Goal: Information Seeking & Learning: Check status

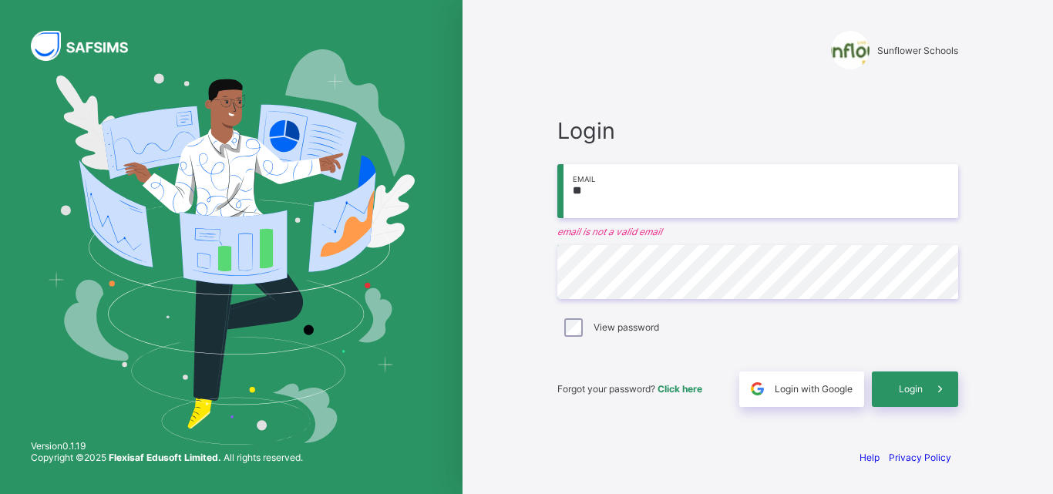
type input "*"
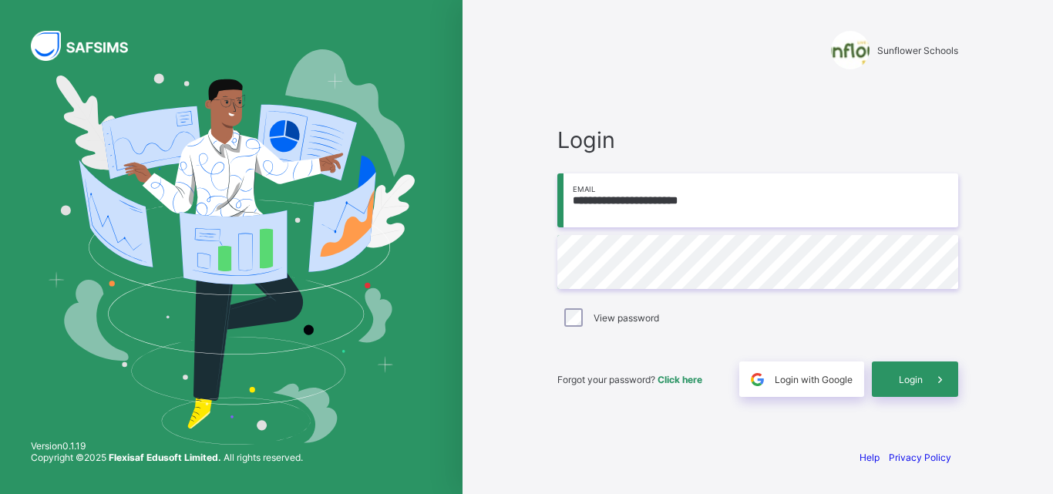
click at [742, 214] on input "**********" at bounding box center [757, 200] width 401 height 54
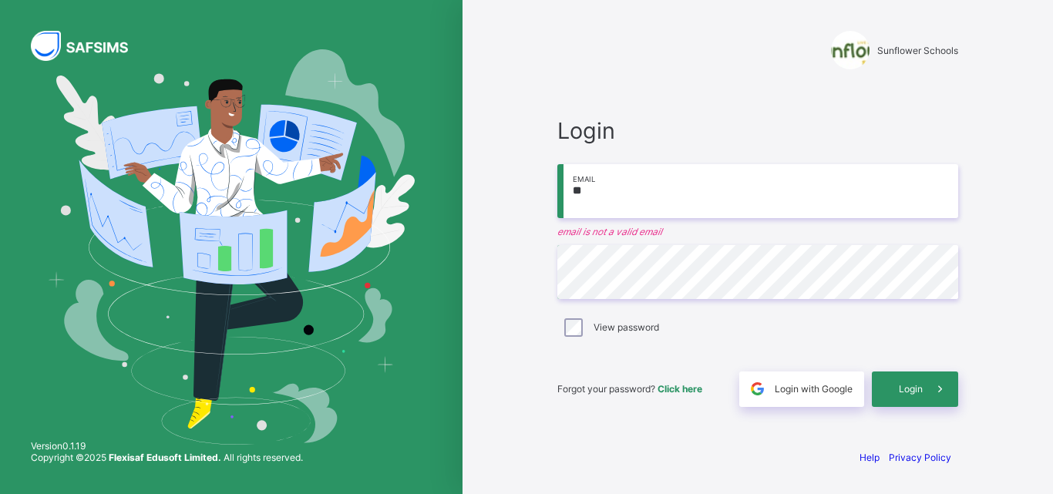
type input "*"
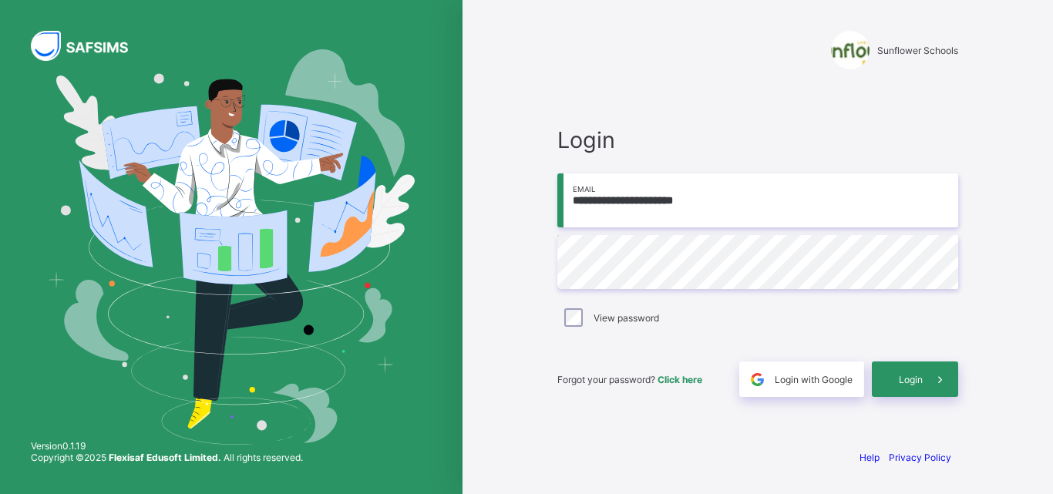
type input "**********"
click at [936, 394] on span at bounding box center [939, 378] width 35 height 35
type input "**********"
click at [914, 374] on span "Login" at bounding box center [911, 380] width 24 height 12
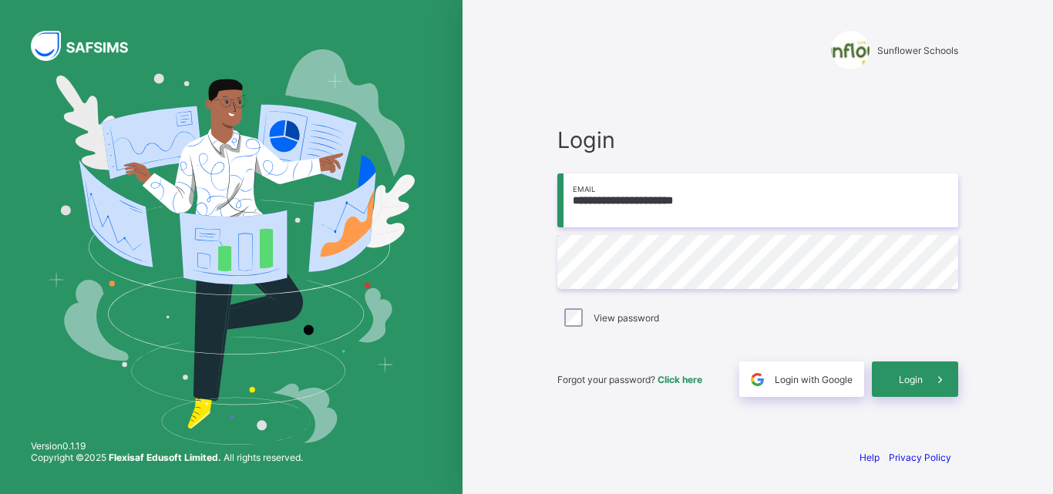
type input "**********"
click at [879, 373] on div "Login" at bounding box center [915, 378] width 86 height 35
click at [734, 205] on input "**********" at bounding box center [757, 200] width 401 height 54
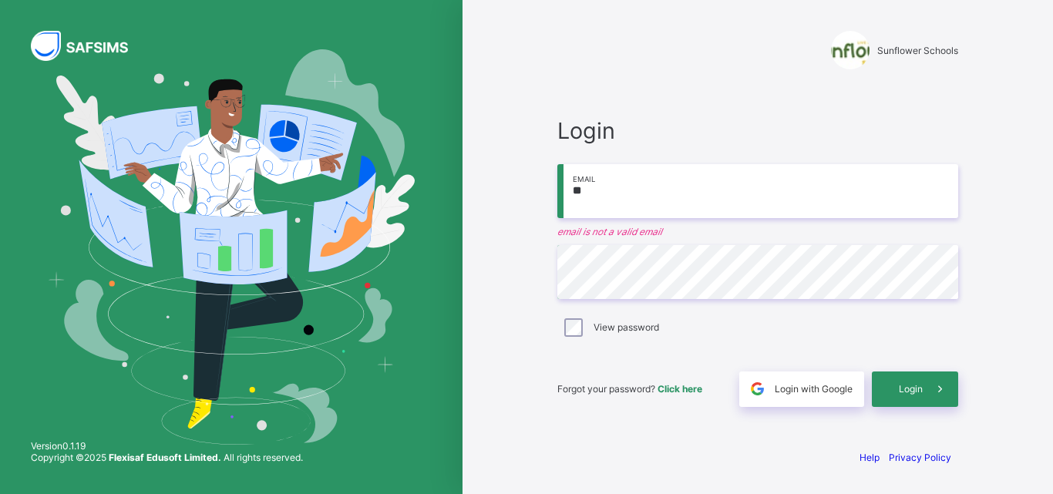
type input "*"
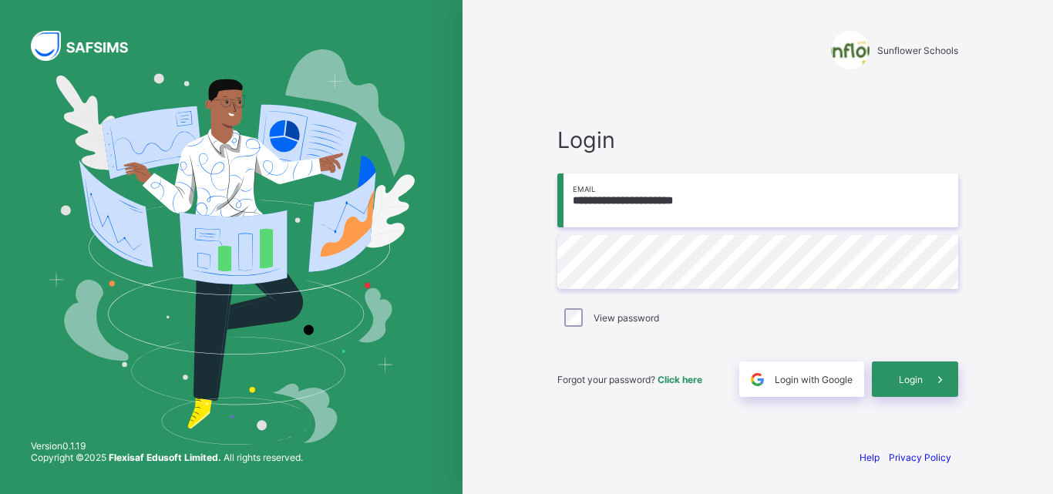
click at [598, 200] on input "**********" at bounding box center [757, 200] width 401 height 54
type input "**********"
click at [879, 374] on div "Login" at bounding box center [915, 378] width 86 height 35
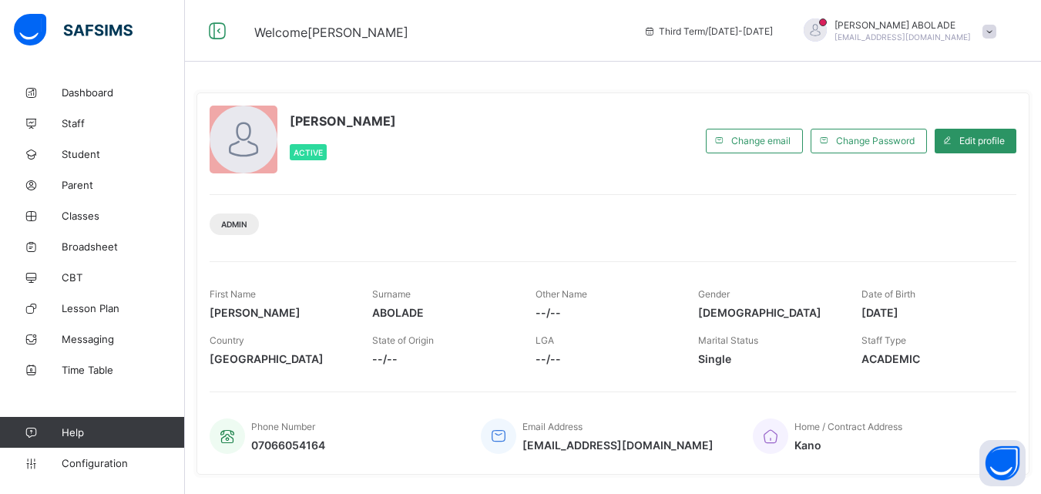
click at [620, 136] on div "ELIZABETH ABOLADE Active" at bounding box center [454, 141] width 489 height 70
click at [113, 253] on link "Broadsheet" at bounding box center [92, 246] width 185 height 31
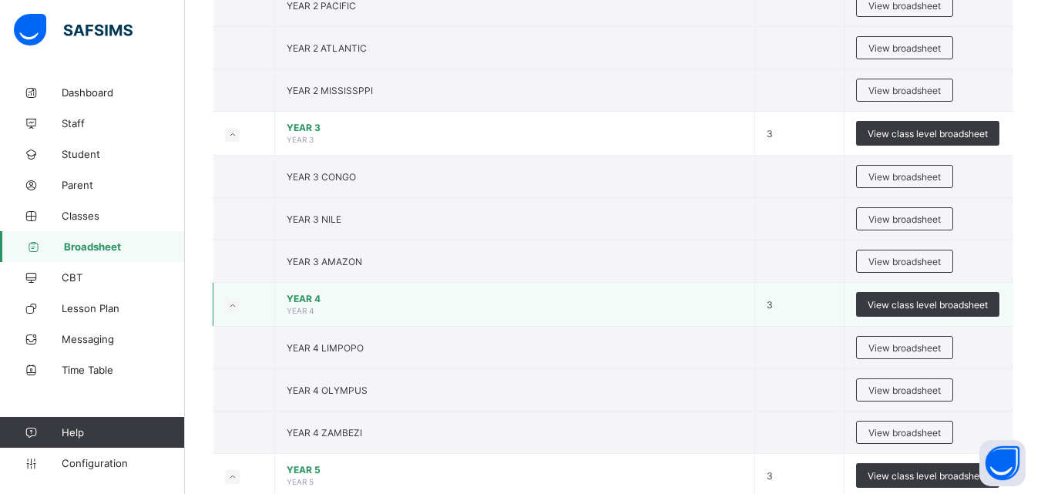
scroll to position [925, 0]
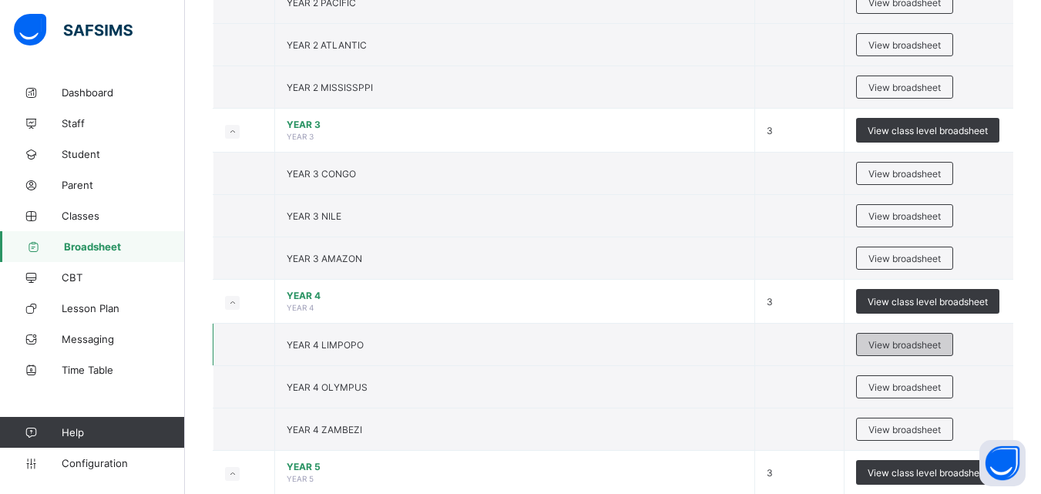
click at [880, 342] on span "View broadsheet" at bounding box center [905, 345] width 72 height 12
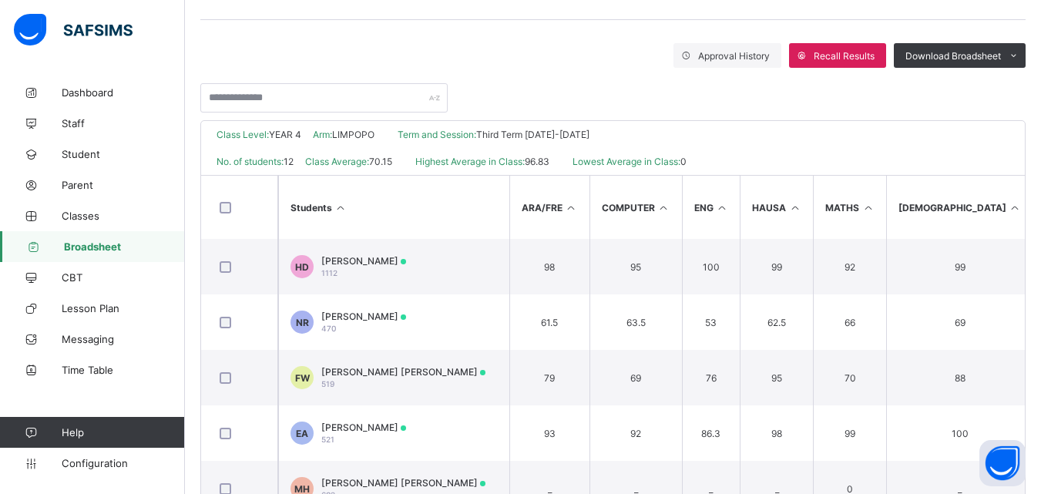
scroll to position [219, 0]
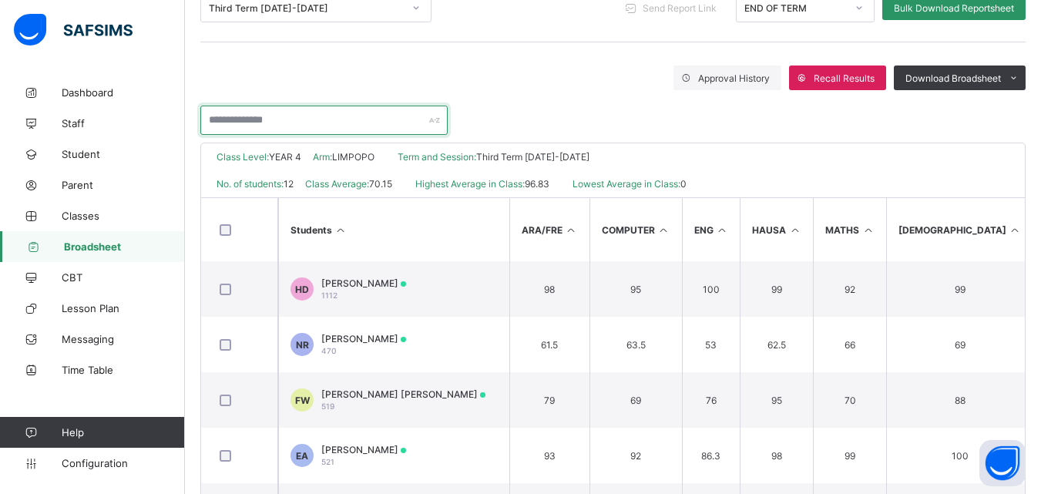
click at [384, 123] on input "text" at bounding box center [323, 120] width 247 height 29
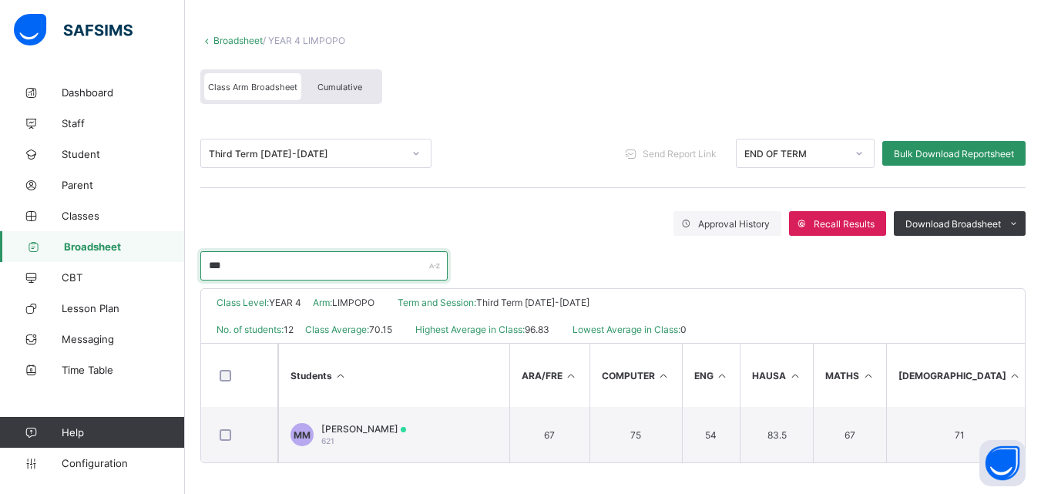
scroll to position [79, 0]
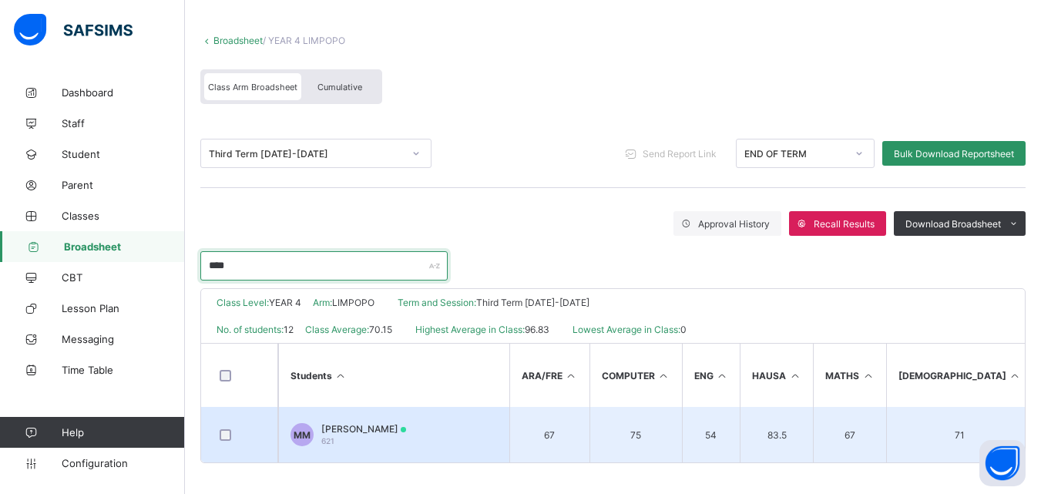
type input "****"
click at [406, 423] on span "MOHAMMED BARKINDO MUSA" at bounding box center [363, 429] width 85 height 12
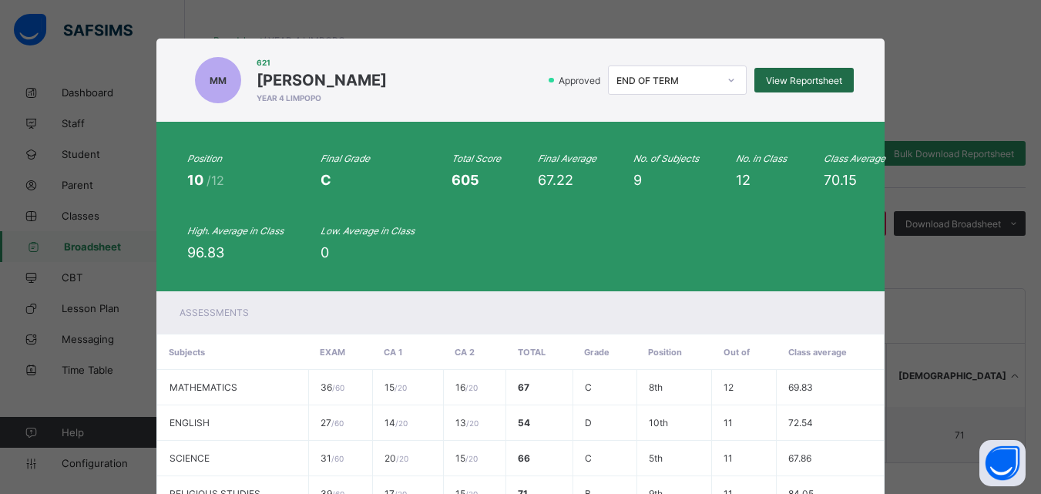
click at [795, 88] on div "View Reportsheet" at bounding box center [803, 80] width 99 height 25
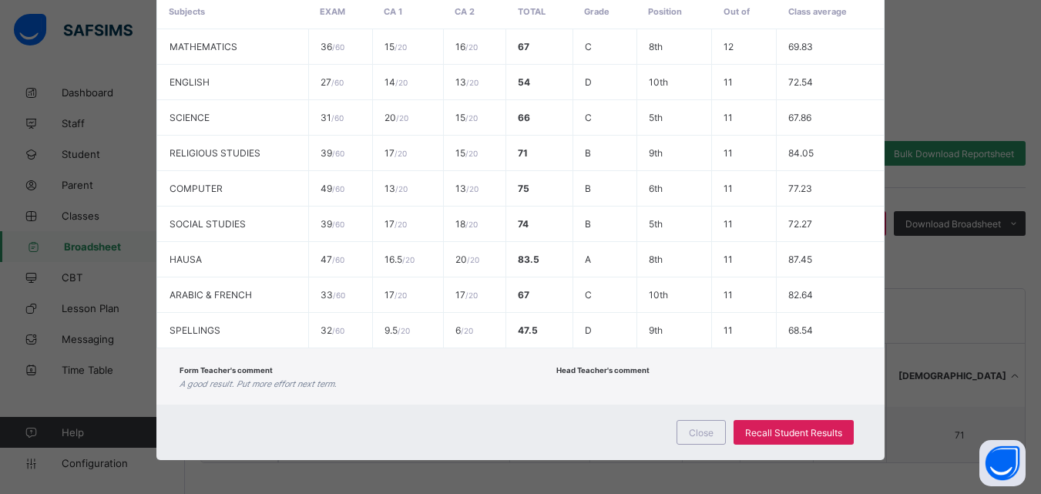
scroll to position [345, 0]
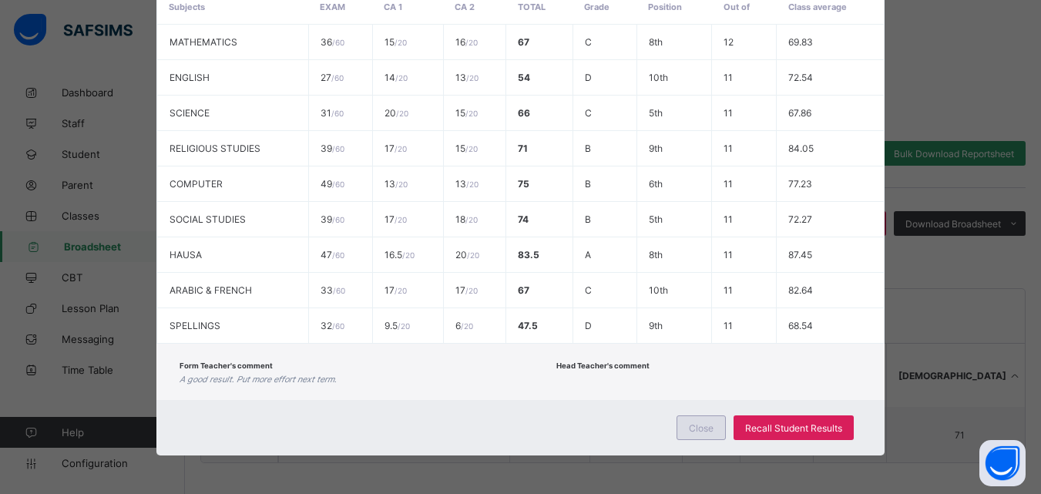
click at [720, 432] on div "Close" at bounding box center [701, 427] width 49 height 25
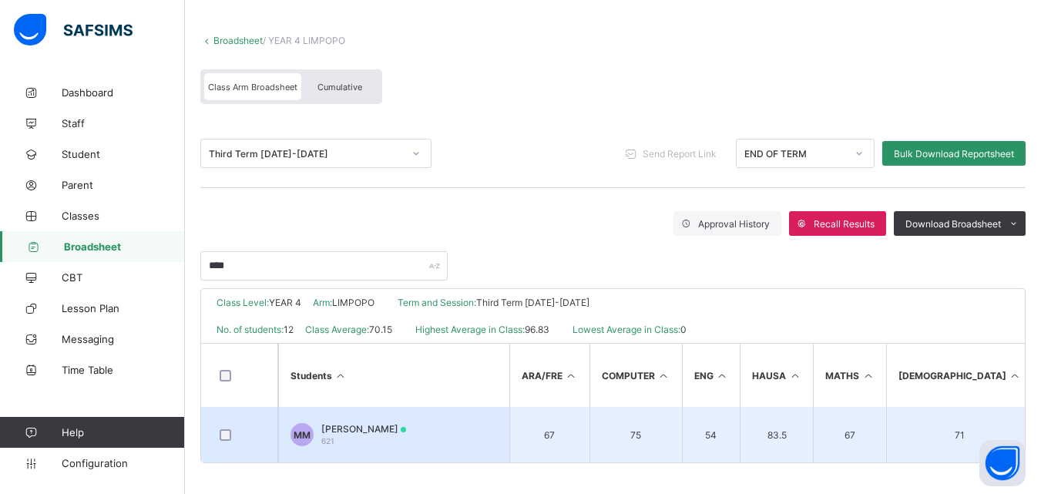
drag, startPoint x: 595, startPoint y: 442, endPoint x: 585, endPoint y: 435, distance: 11.8
click at [585, 435] on td "67" at bounding box center [549, 434] width 80 height 55
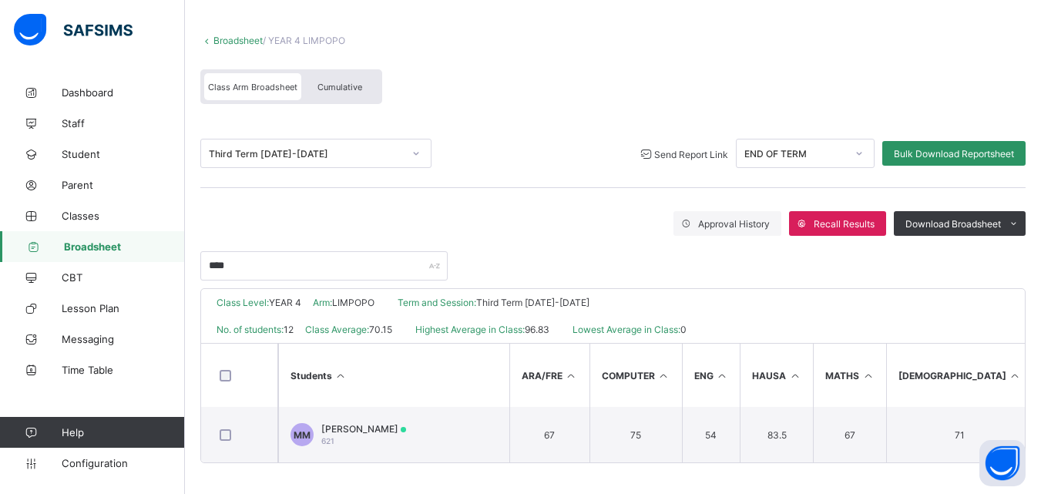
click at [654, 151] on span "Send Report Link" at bounding box center [691, 155] width 74 height 12
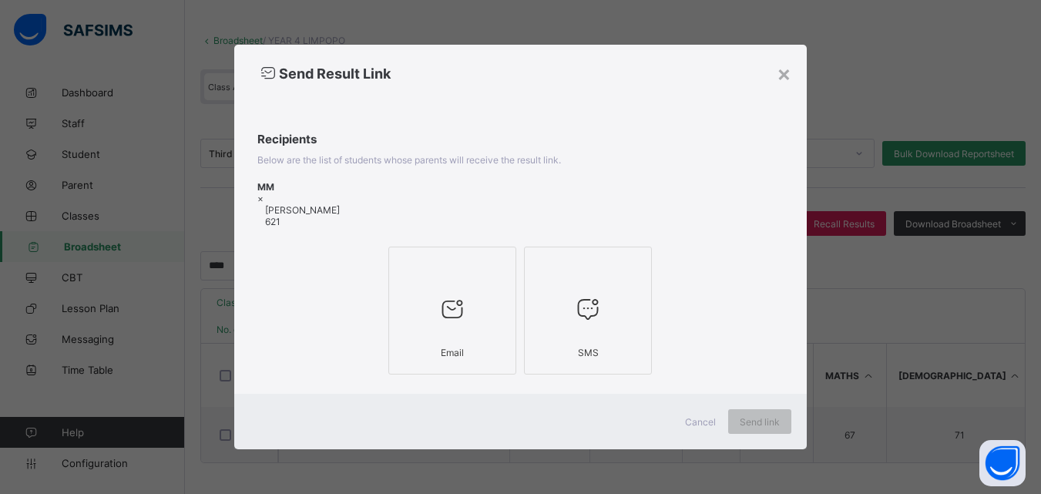
click at [479, 322] on div at bounding box center [452, 308] width 111 height 61
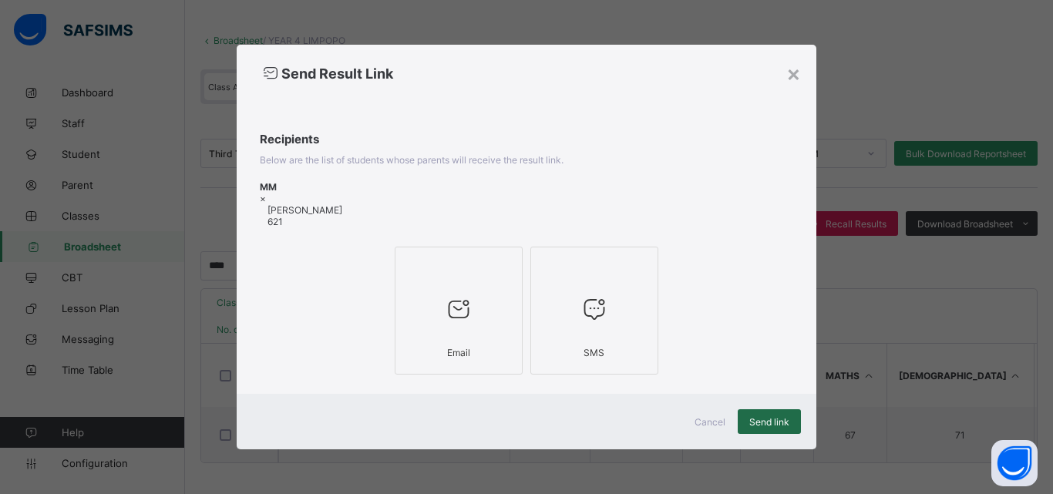
click at [744, 423] on div "Send link" at bounding box center [769, 421] width 63 height 25
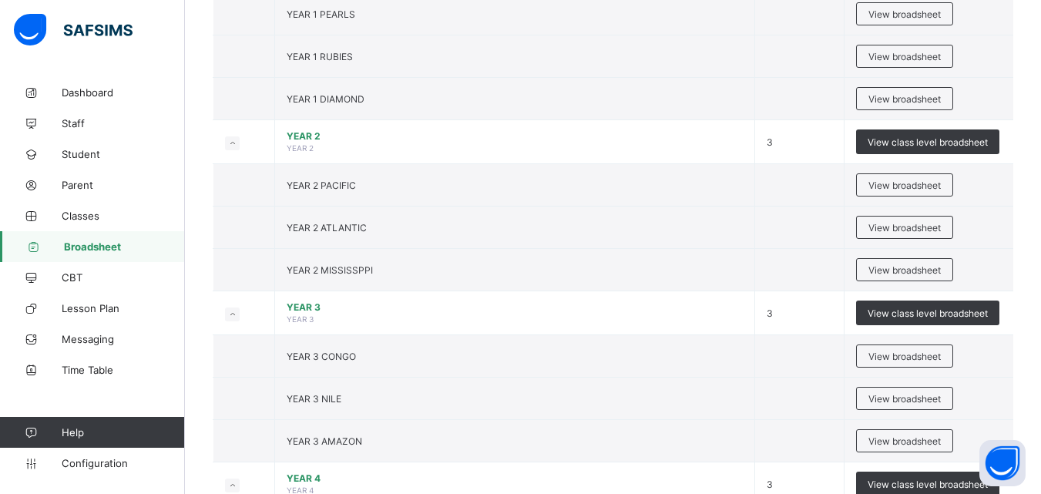
scroll to position [857, 0]
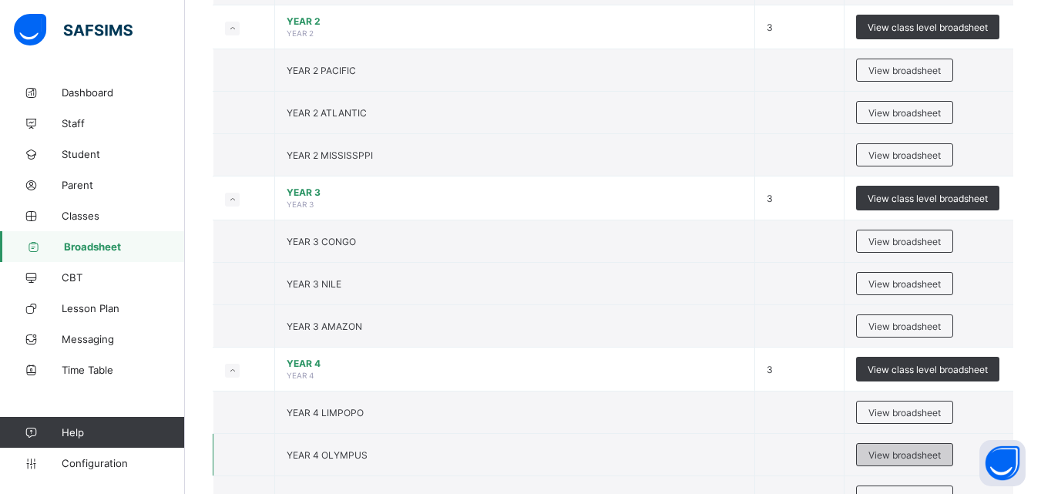
click at [879, 453] on span "View broadsheet" at bounding box center [905, 455] width 72 height 12
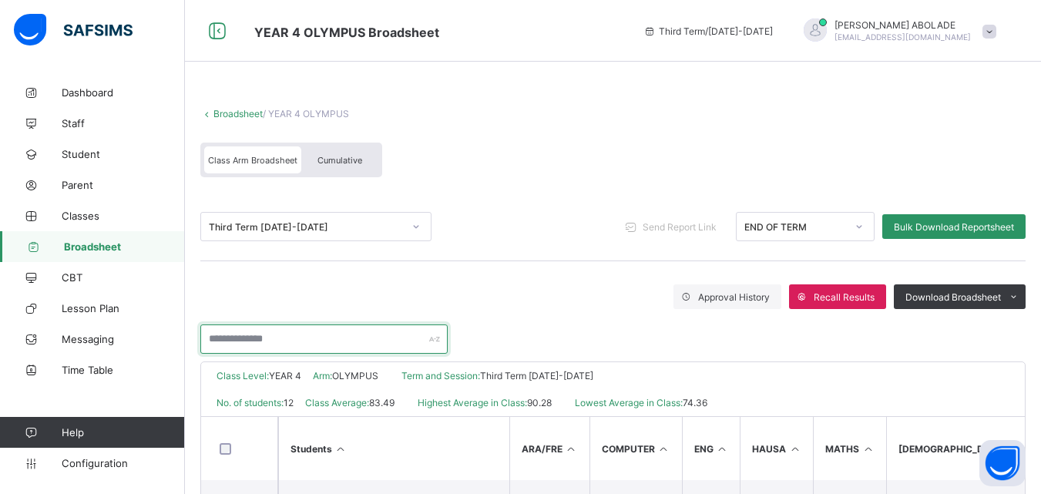
click at [345, 334] on input "text" at bounding box center [323, 338] width 247 height 29
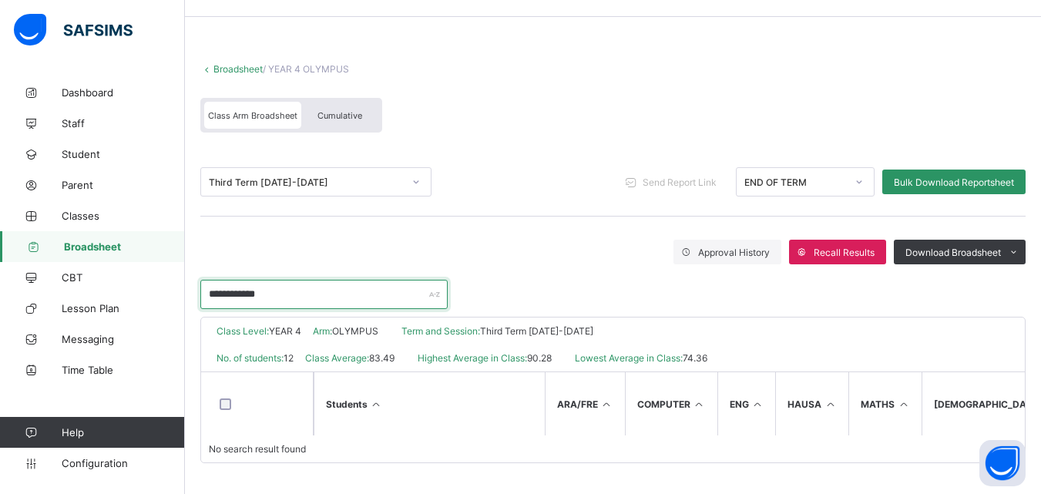
scroll to position [55, 0]
click at [319, 285] on input "**********" at bounding box center [323, 294] width 247 height 29
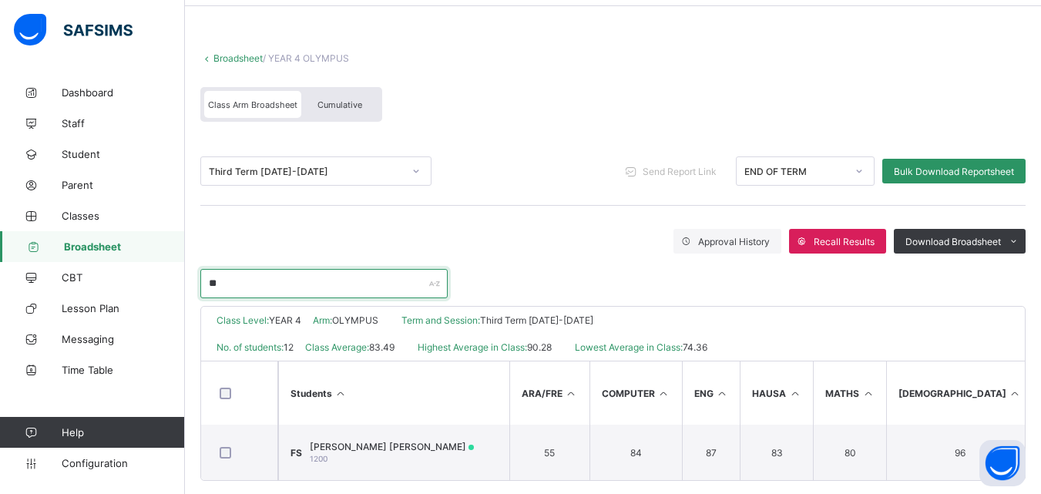
type input "*"
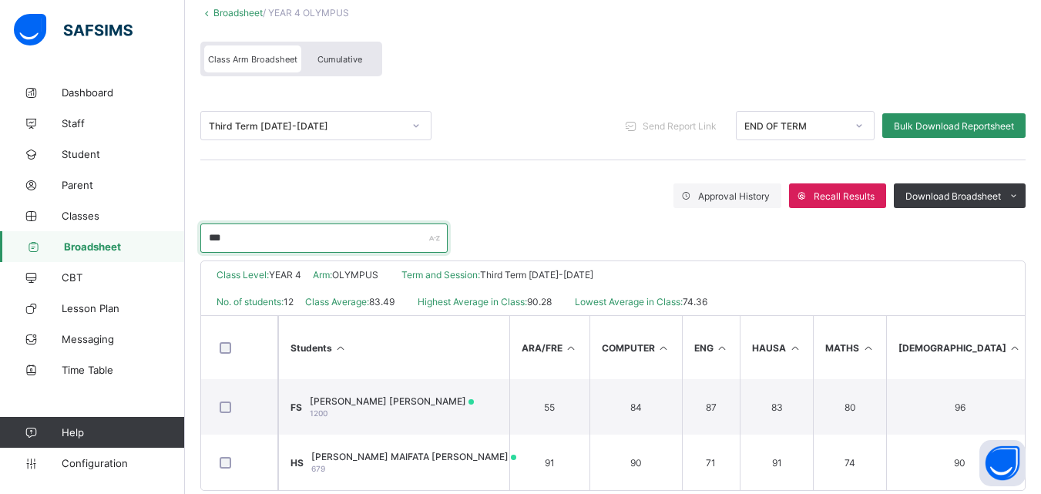
scroll to position [104, 0]
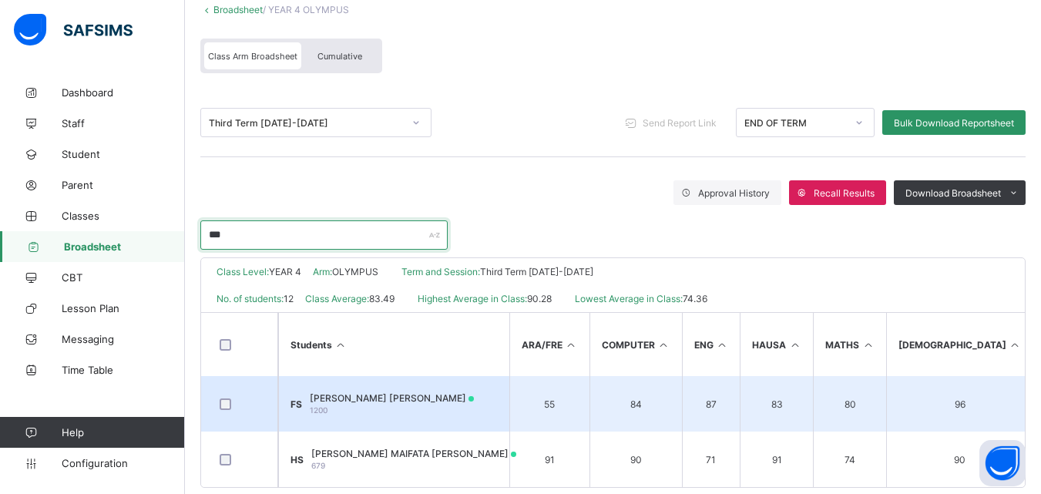
type input "***"
click at [408, 413] on td "FS Fatima Ali Sadiq 1200" at bounding box center [393, 403] width 231 height 55
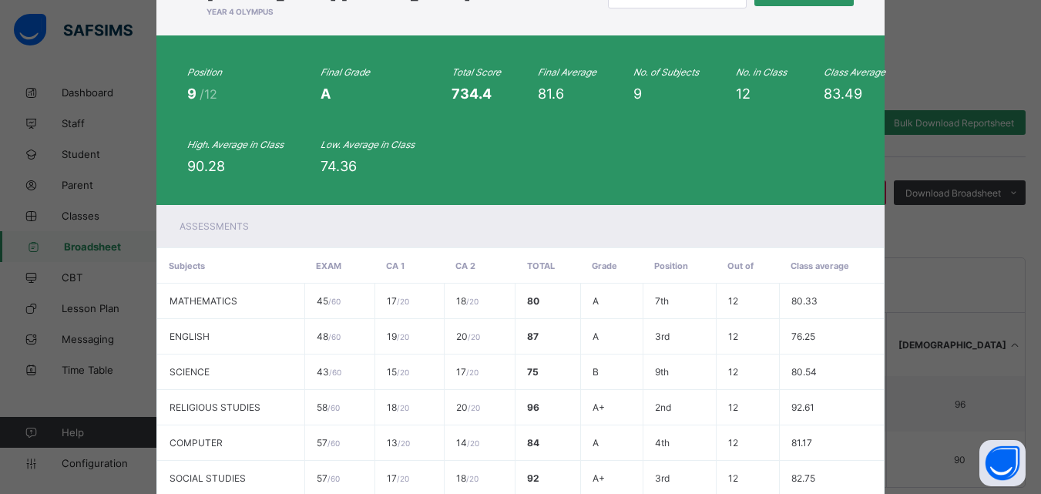
scroll to position [0, 0]
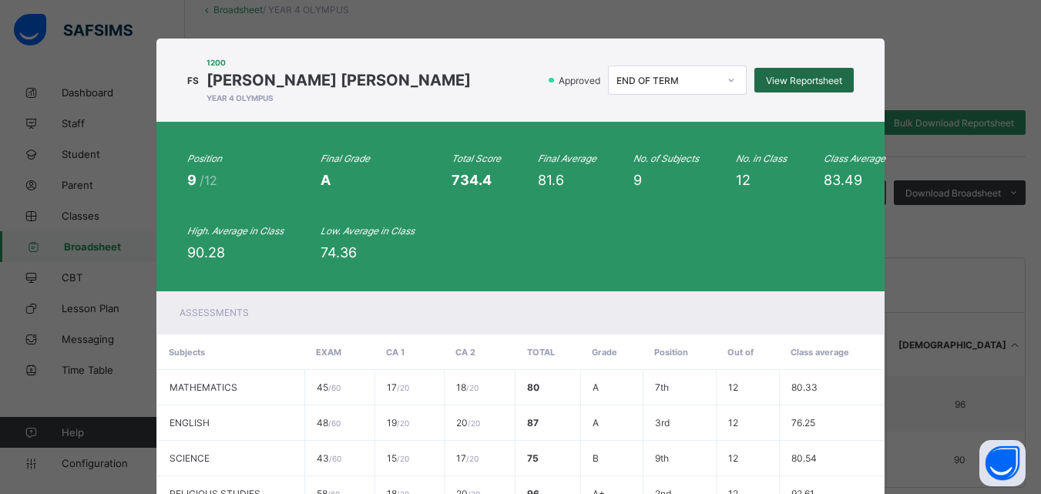
click at [795, 82] on span "View Reportsheet" at bounding box center [804, 81] width 76 height 12
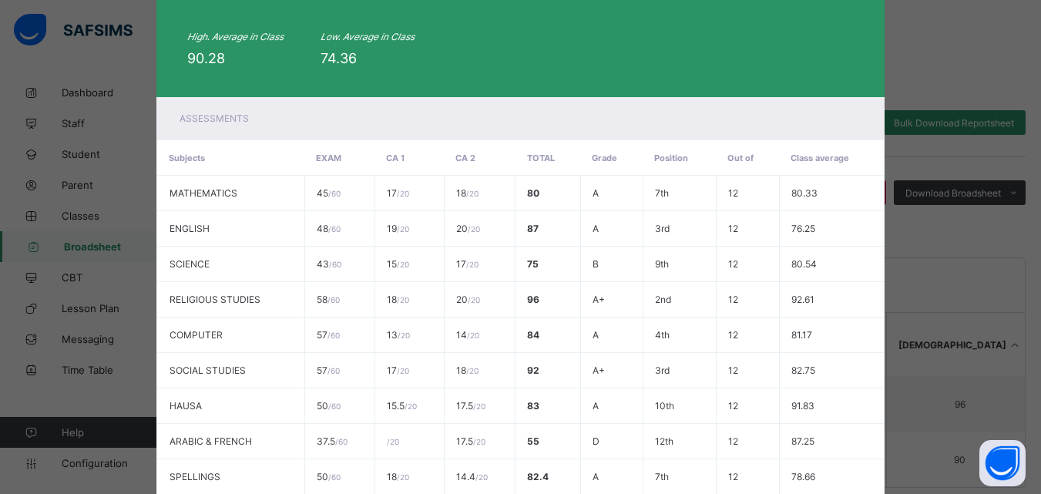
scroll to position [254, 0]
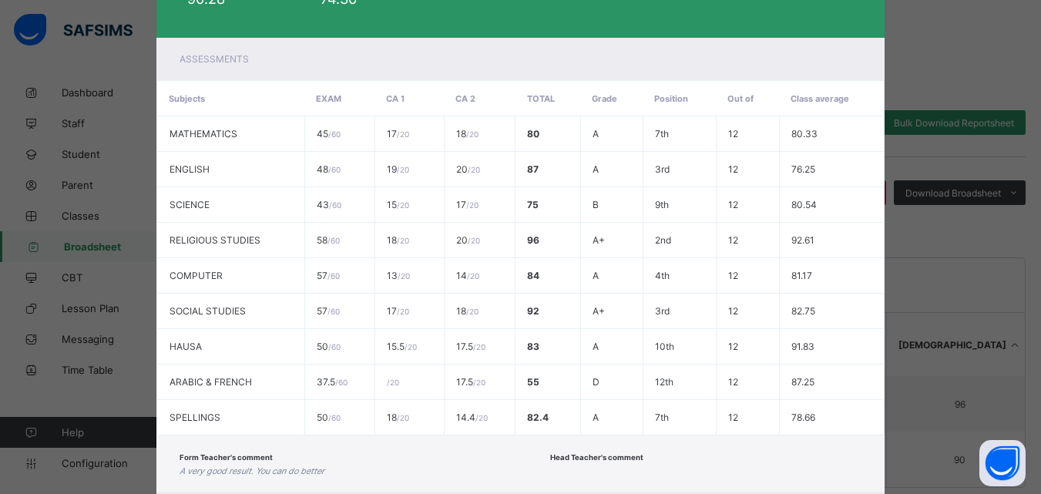
drag, startPoint x: 1033, startPoint y: 357, endPoint x: 1038, endPoint y: 365, distance: 9.4
click at [1038, 365] on div "FS 1200 Fatima Ali Sadiq YEAR 4 OLYMPUS Approved END OF TERM View Reportsheet P…" at bounding box center [520, 247] width 1041 height 494
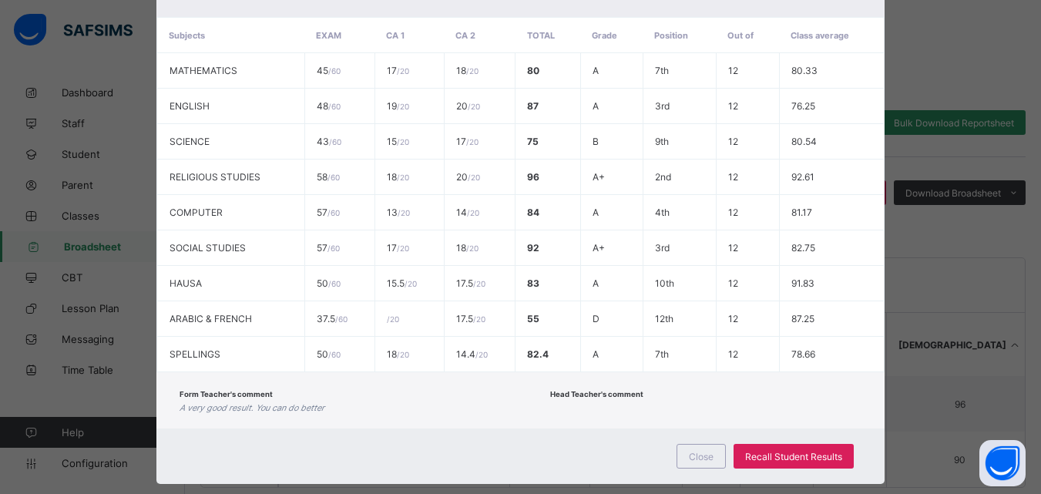
scroll to position [324, 0]
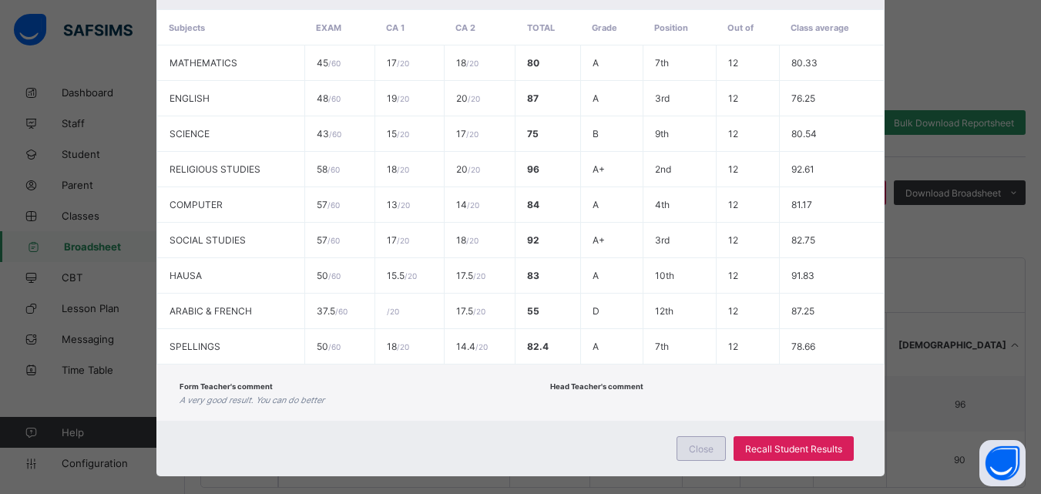
click at [702, 441] on div "Close" at bounding box center [701, 448] width 49 height 25
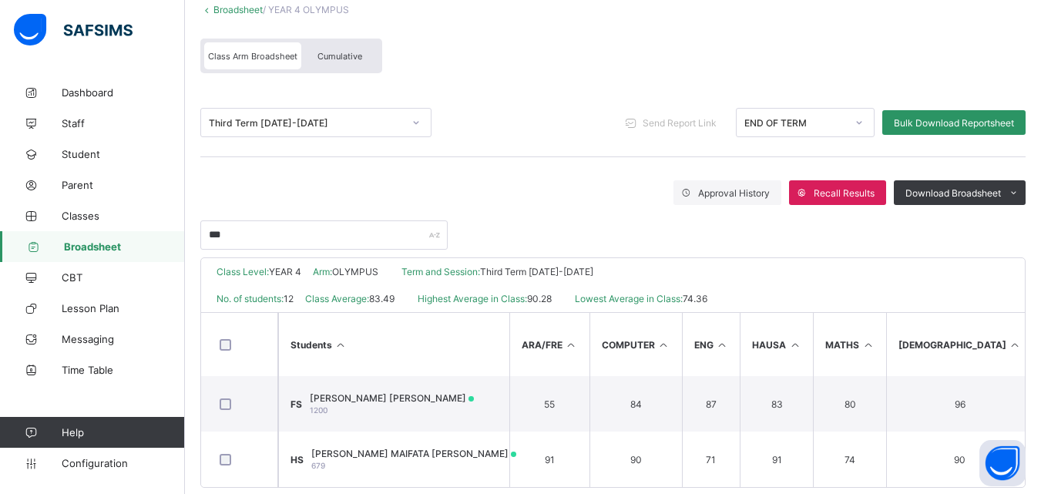
click at [119, 241] on span "Broadsheet" at bounding box center [124, 246] width 121 height 12
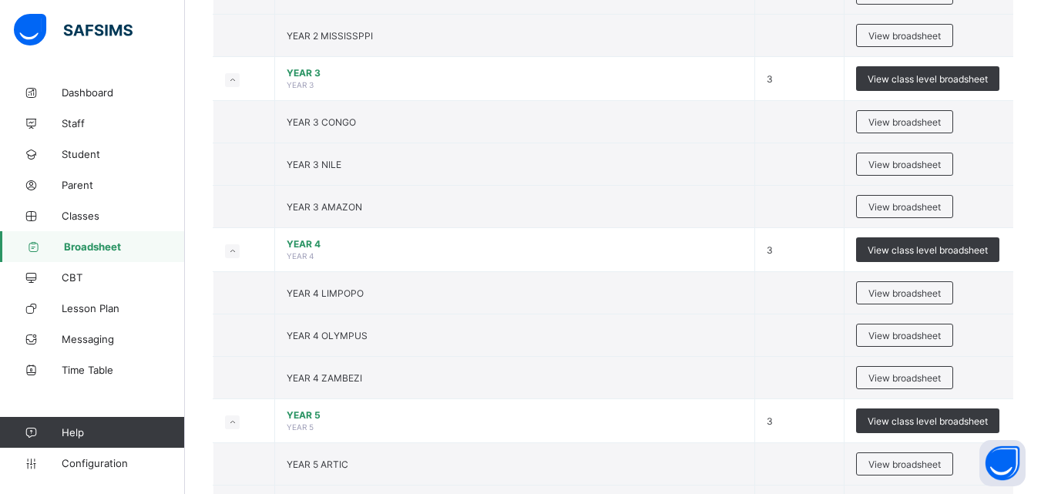
scroll to position [980, 0]
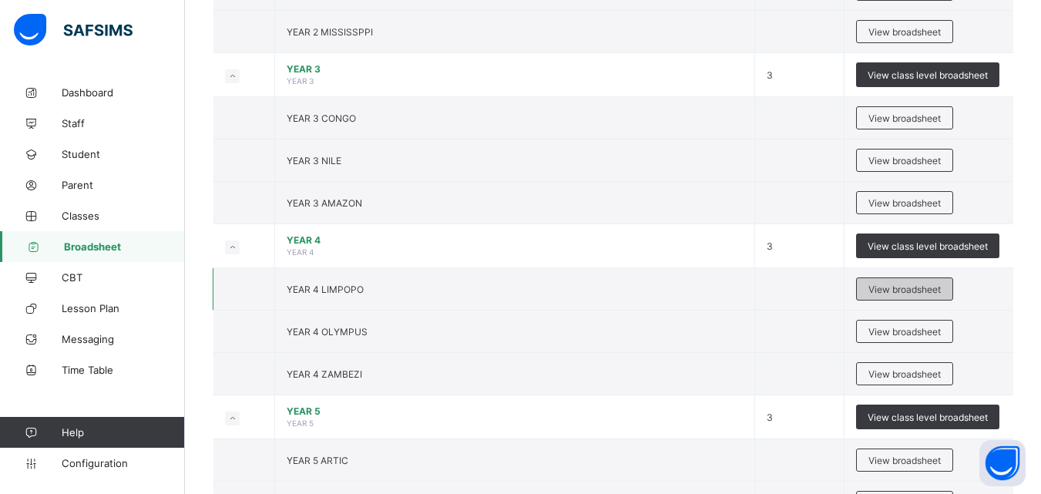
click at [934, 285] on span "View broadsheet" at bounding box center [905, 290] width 72 height 12
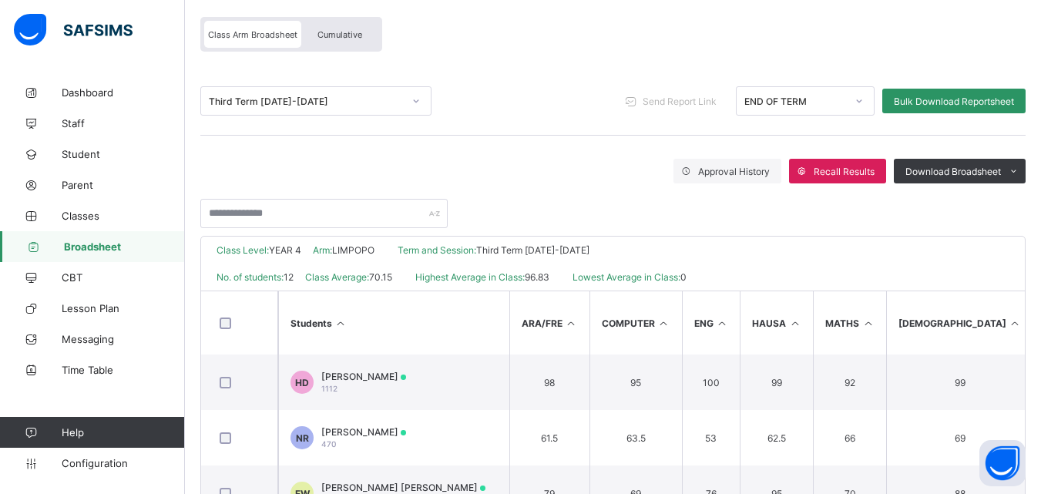
scroll to position [128, 0]
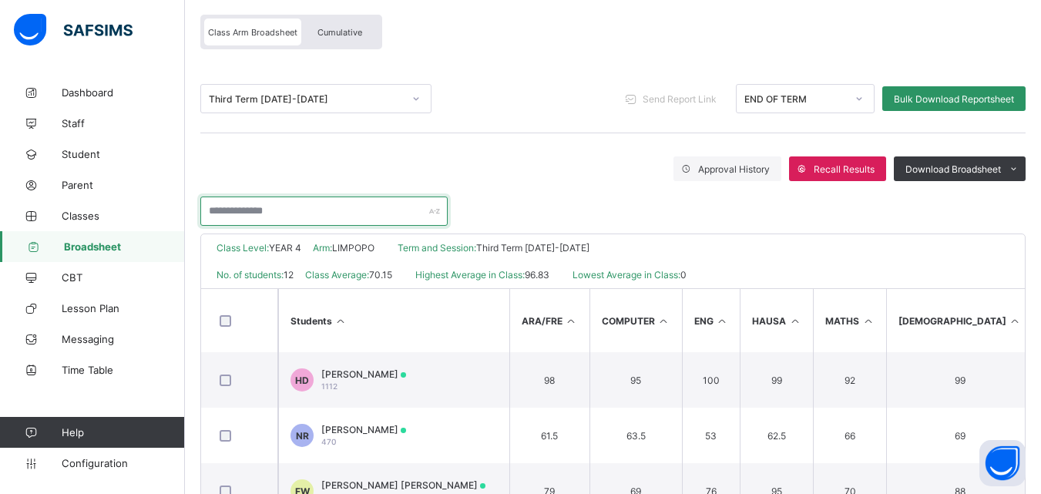
click at [391, 213] on input "text" at bounding box center [323, 211] width 247 height 29
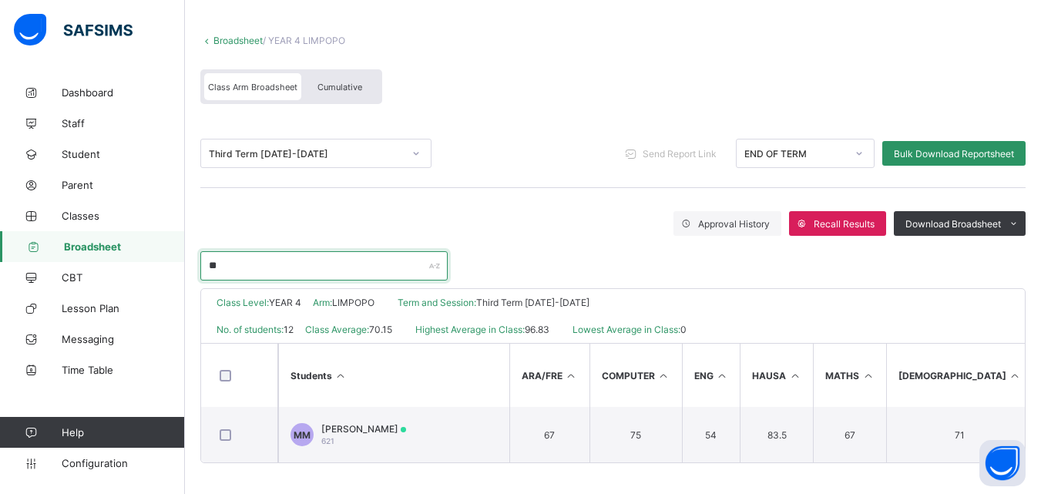
scroll to position [79, 0]
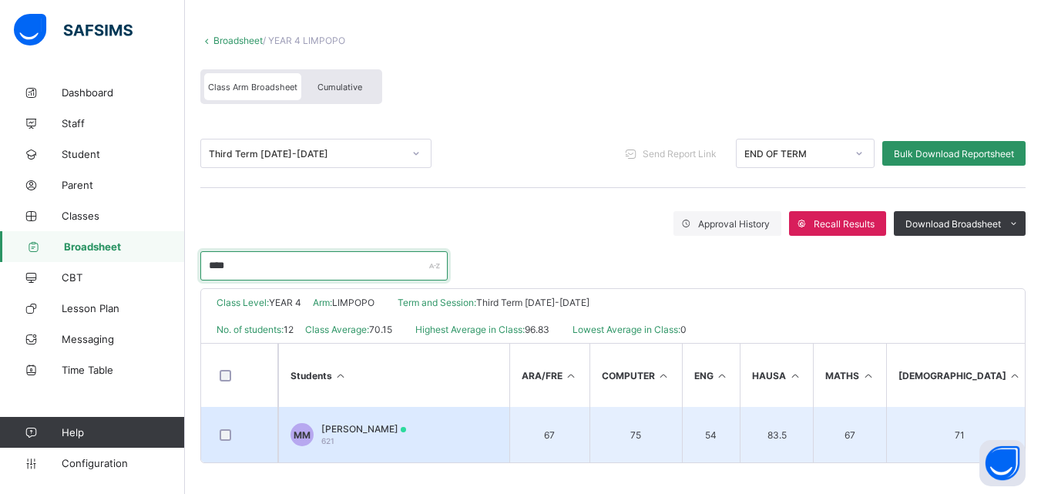
type input "****"
click at [390, 432] on div "MOHAMMED BARKINDO MUSA 621" at bounding box center [363, 434] width 85 height 23
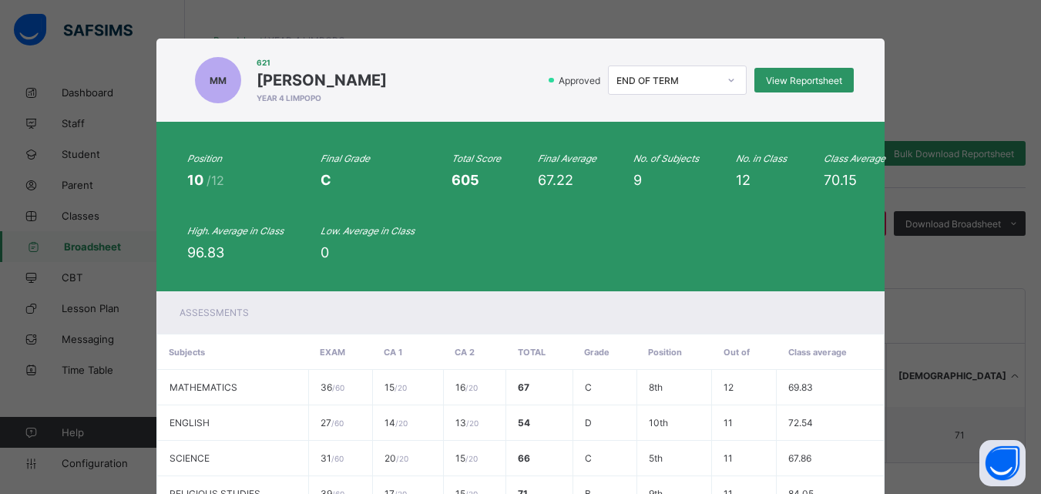
click at [960, 81] on div "MM 621 MOHAMMED BARKINDO MUSA YEAR 4 LIMPOPO Approved END OF TERM View Reportsh…" at bounding box center [520, 247] width 1041 height 494
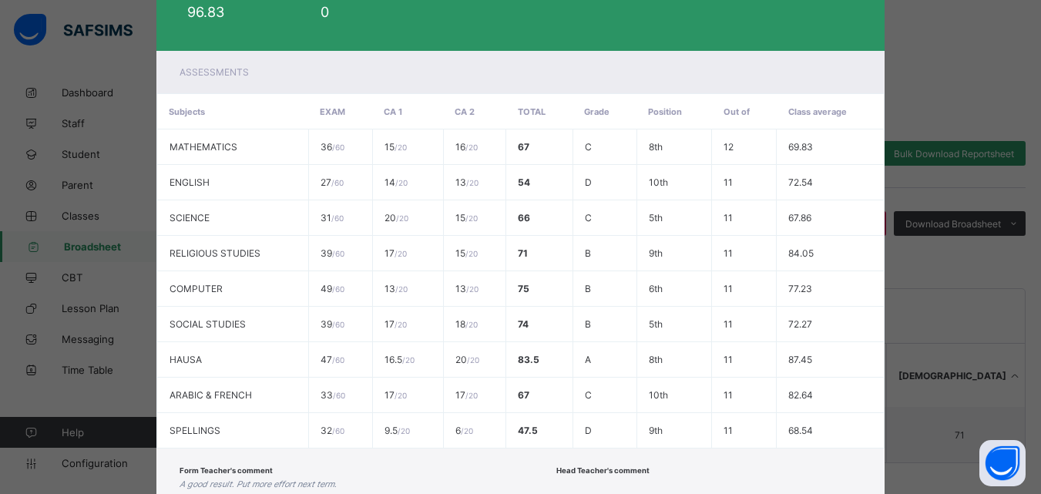
scroll to position [345, 0]
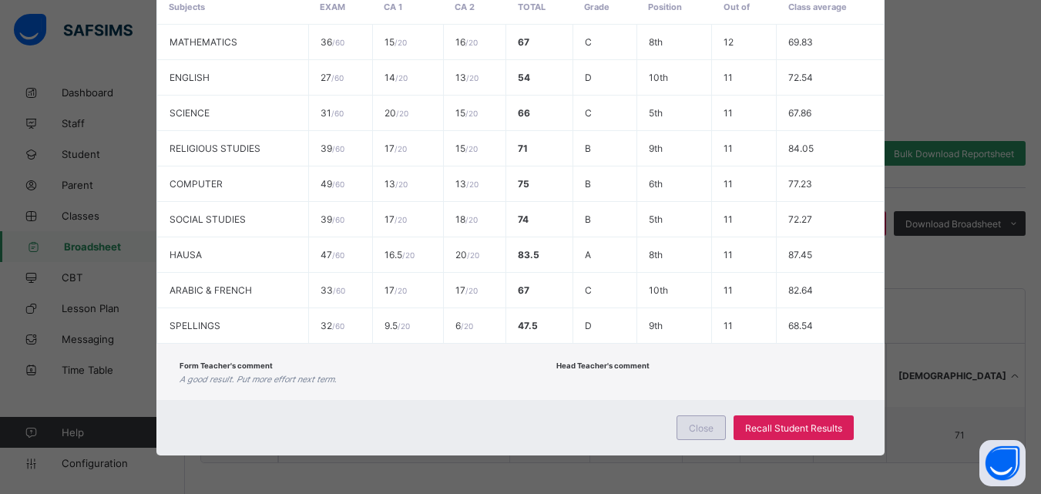
click at [708, 423] on span "Close" at bounding box center [701, 428] width 25 height 12
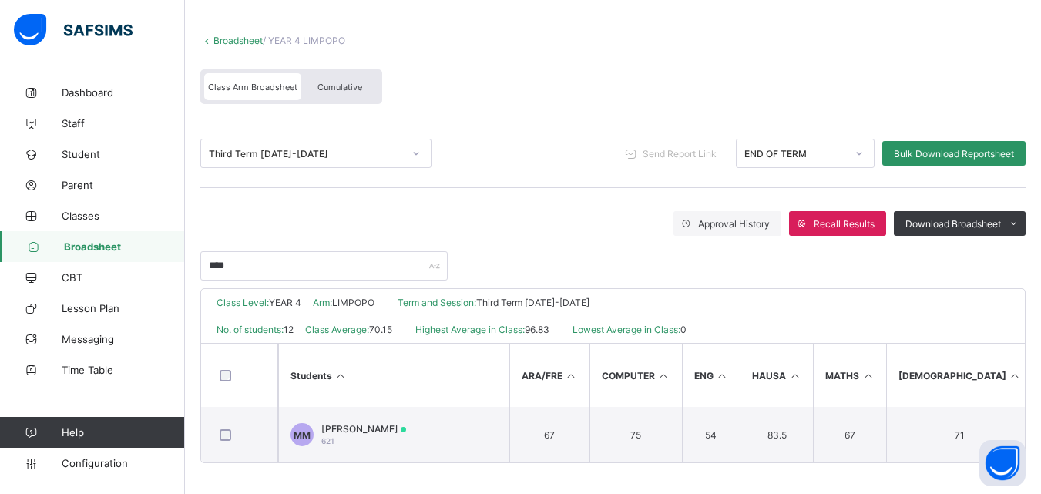
click at [103, 250] on span "Broadsheet" at bounding box center [124, 246] width 121 height 12
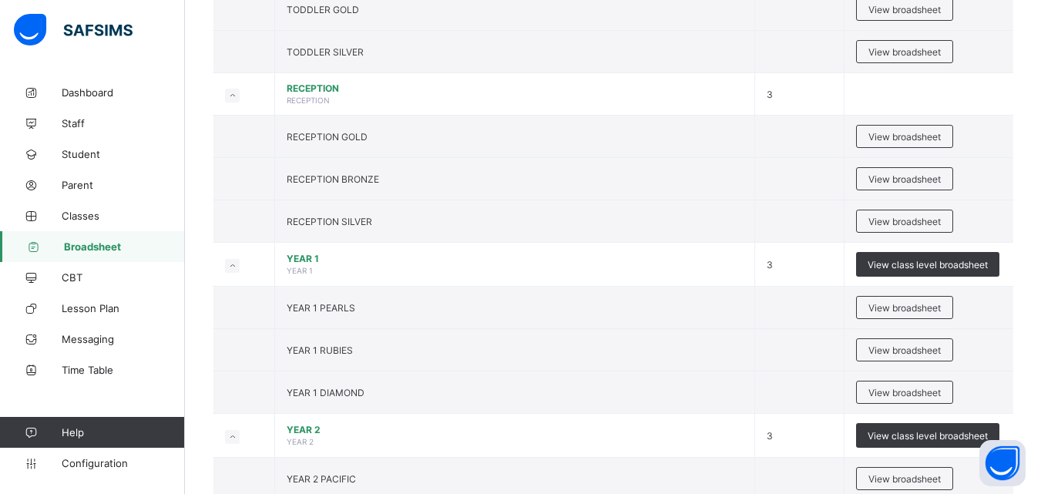
scroll to position [465, 0]
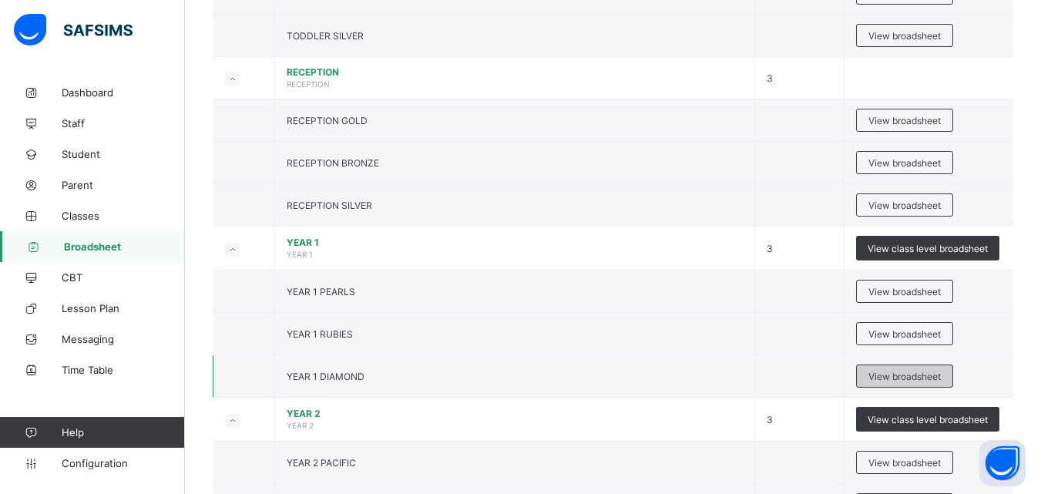
click at [879, 374] on span "View broadsheet" at bounding box center [905, 377] width 72 height 12
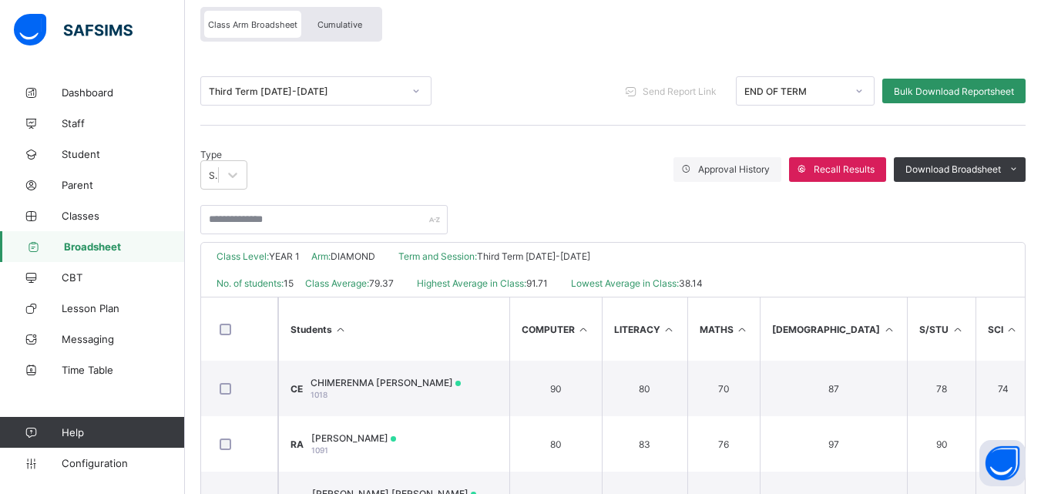
scroll to position [141, 0]
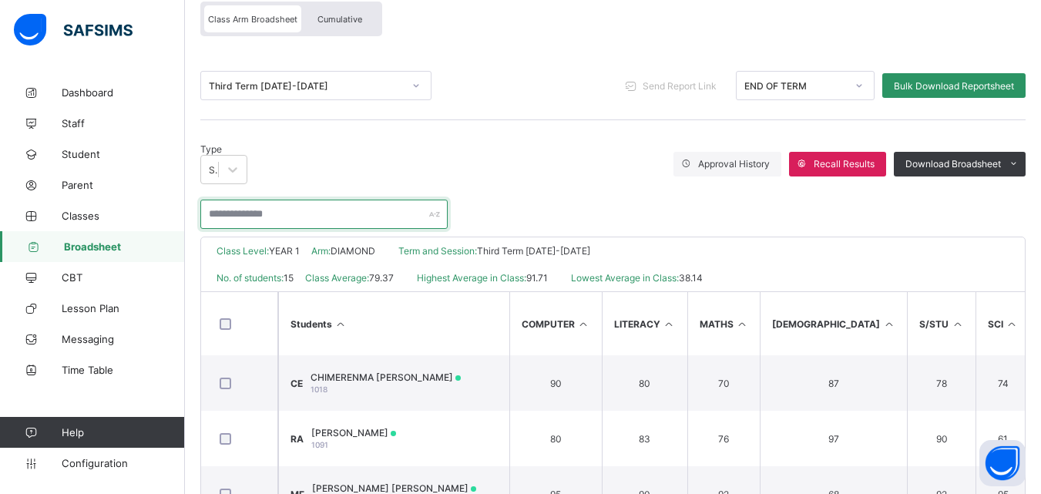
click at [268, 203] on input "text" at bounding box center [323, 214] width 247 height 29
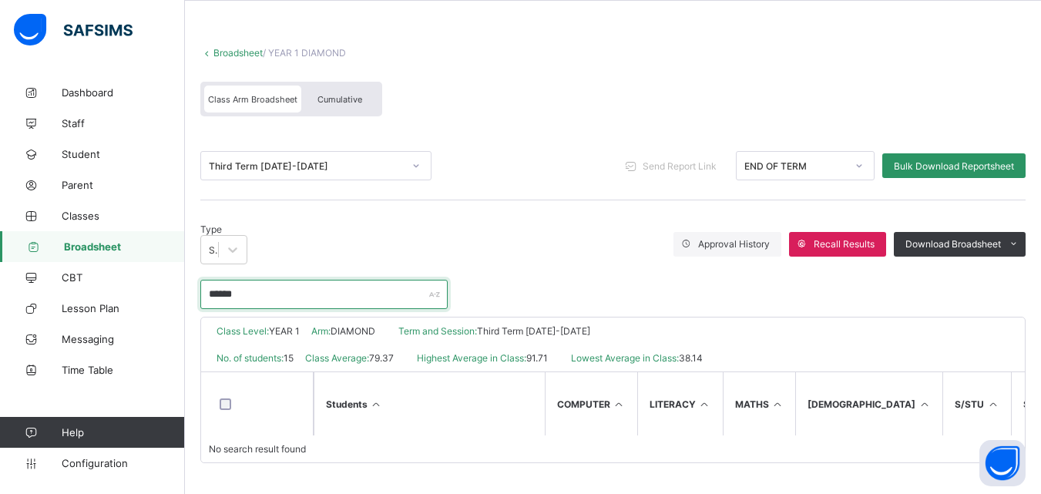
scroll to position [60, 0]
type input "*"
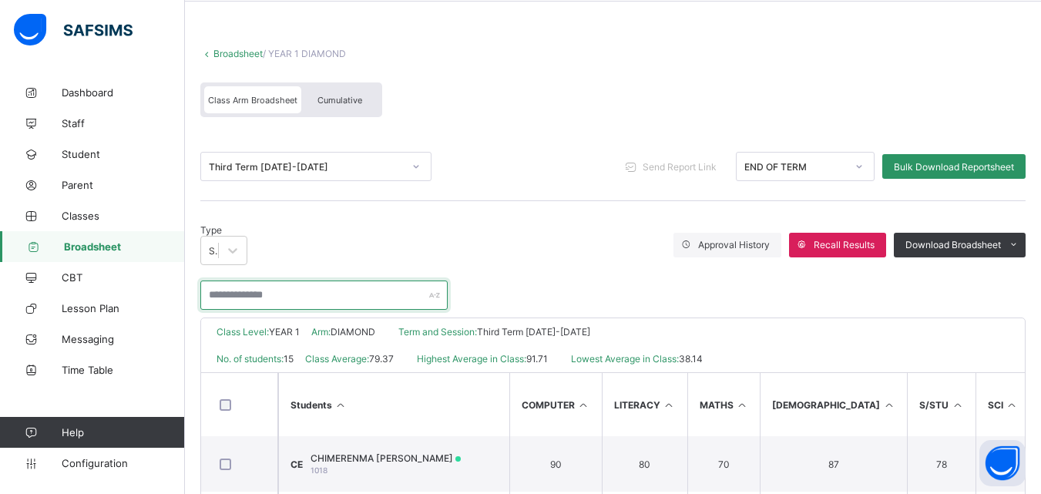
scroll to position [141, 0]
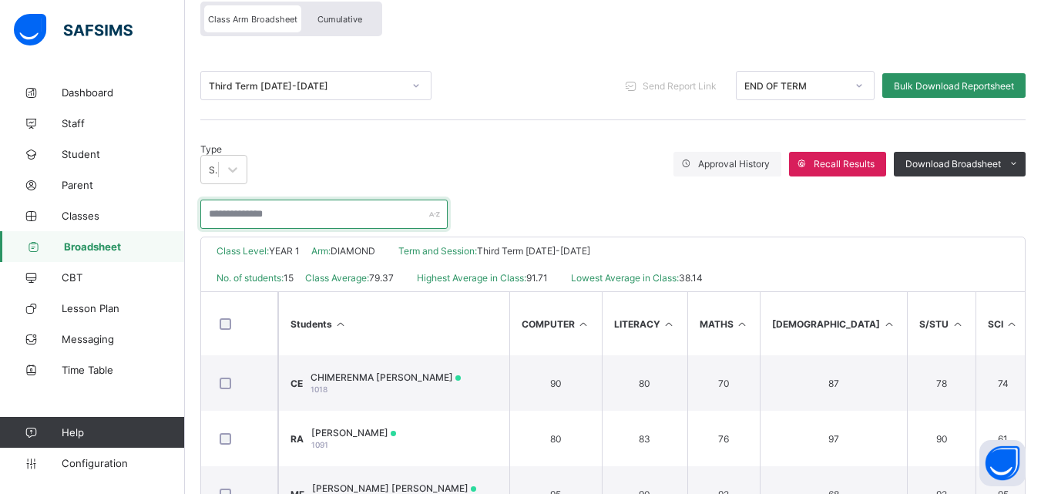
click at [279, 201] on input "text" at bounding box center [323, 214] width 247 height 29
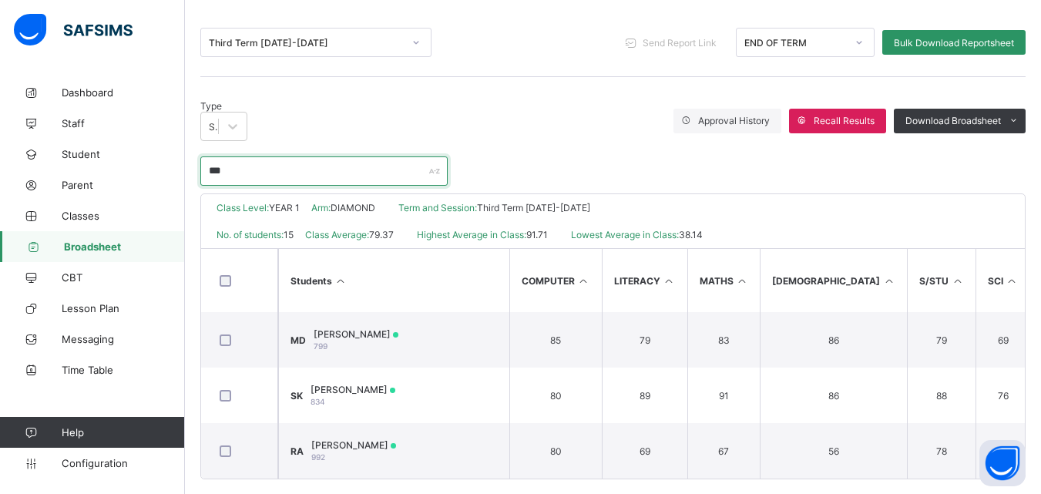
scroll to position [195, 0]
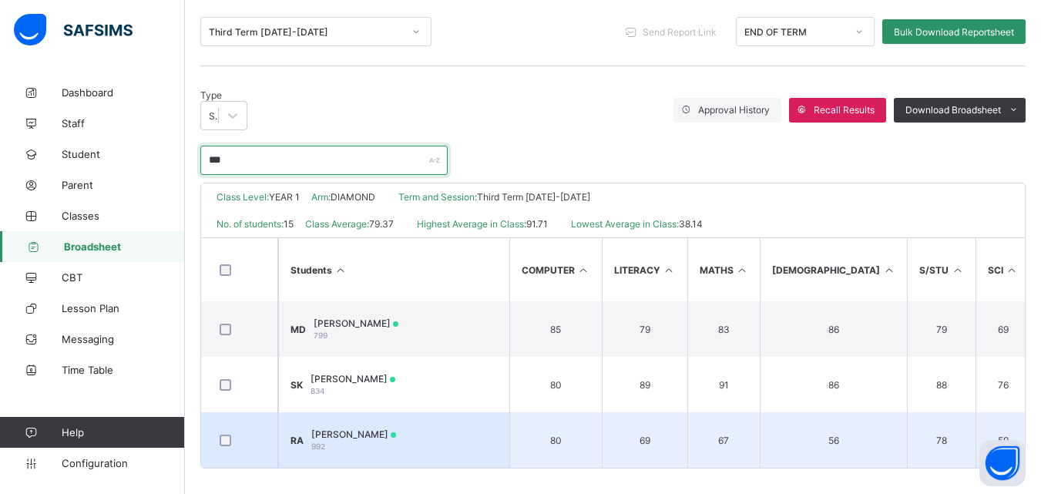
type input "***"
click at [474, 424] on td "RA RAHMA ABDULFATAI 992" at bounding box center [393, 439] width 231 height 55
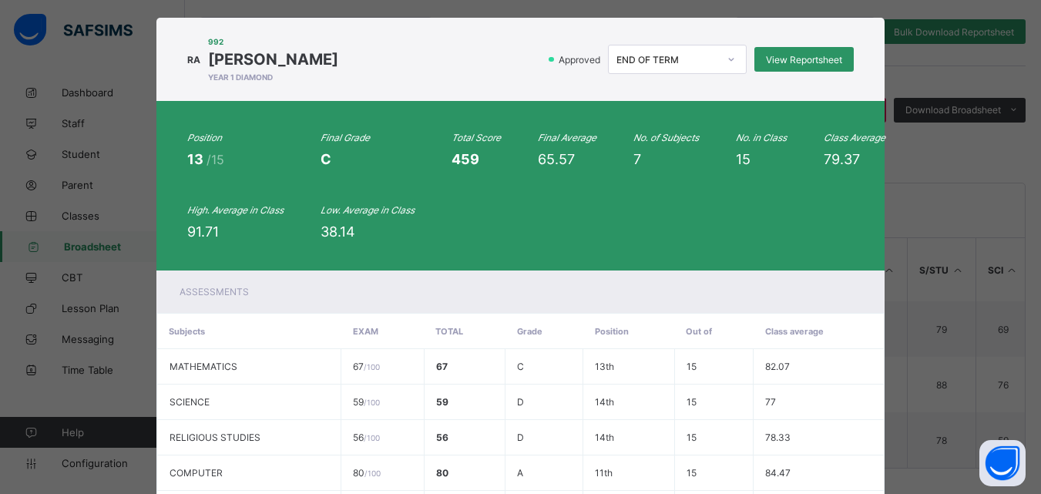
scroll to position [22, 0]
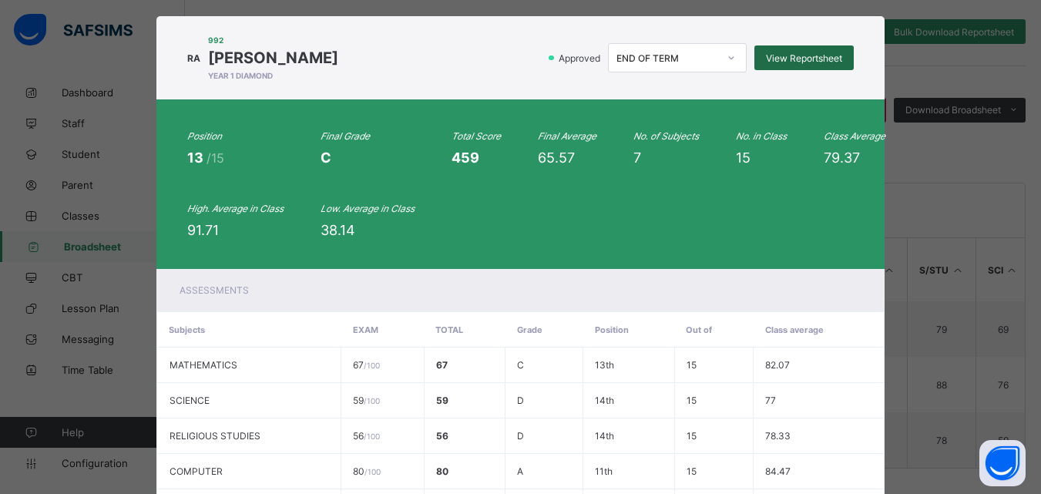
click at [804, 55] on span "View Reportsheet" at bounding box center [804, 58] width 76 height 12
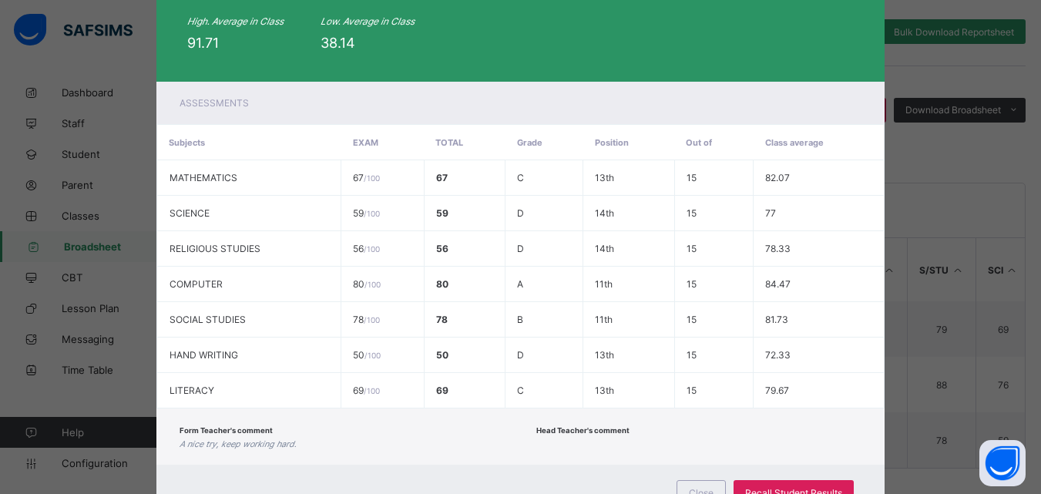
scroll to position [274, 0]
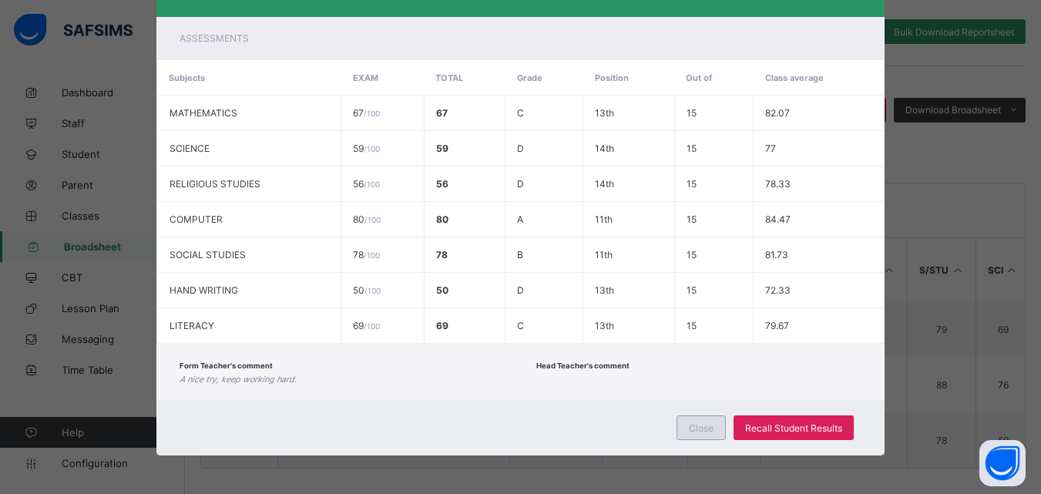
click at [689, 431] on span "Close" at bounding box center [701, 428] width 25 height 12
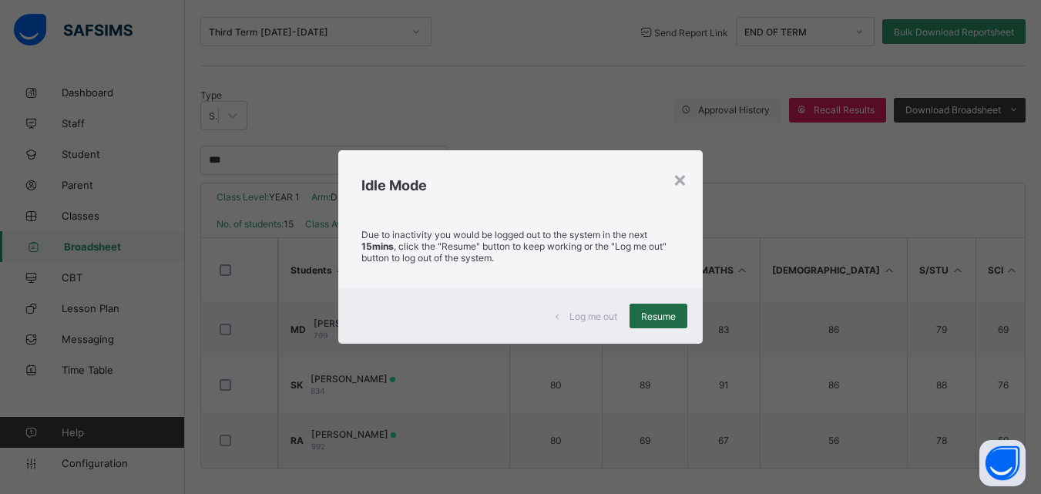
click at [639, 315] on div "Resume" at bounding box center [659, 316] width 58 height 25
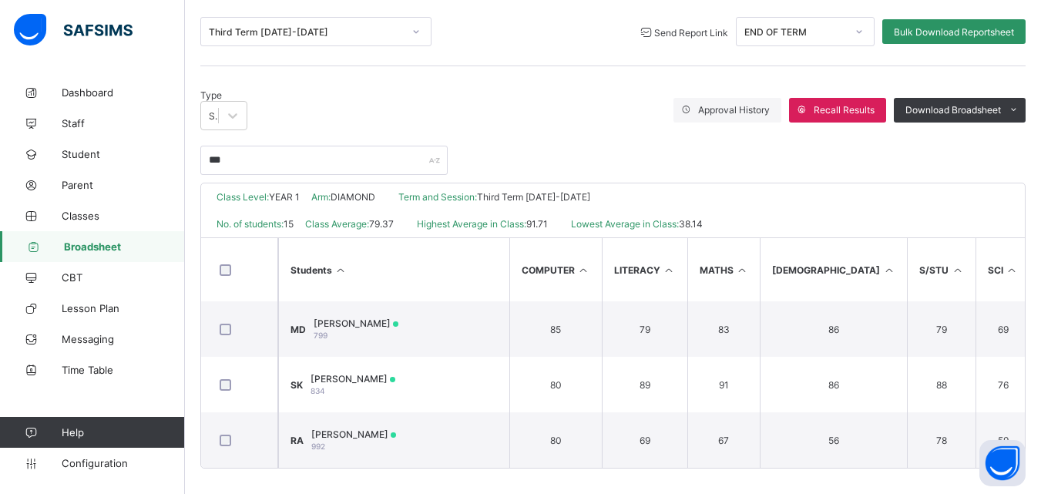
click at [668, 33] on span "Send Report Link" at bounding box center [691, 33] width 74 height 12
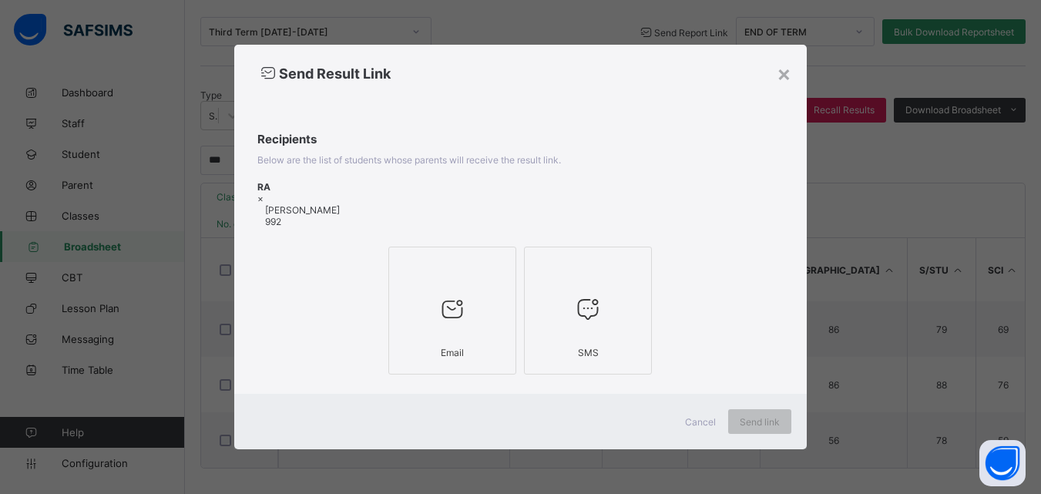
click at [459, 319] on icon at bounding box center [452, 309] width 32 height 28
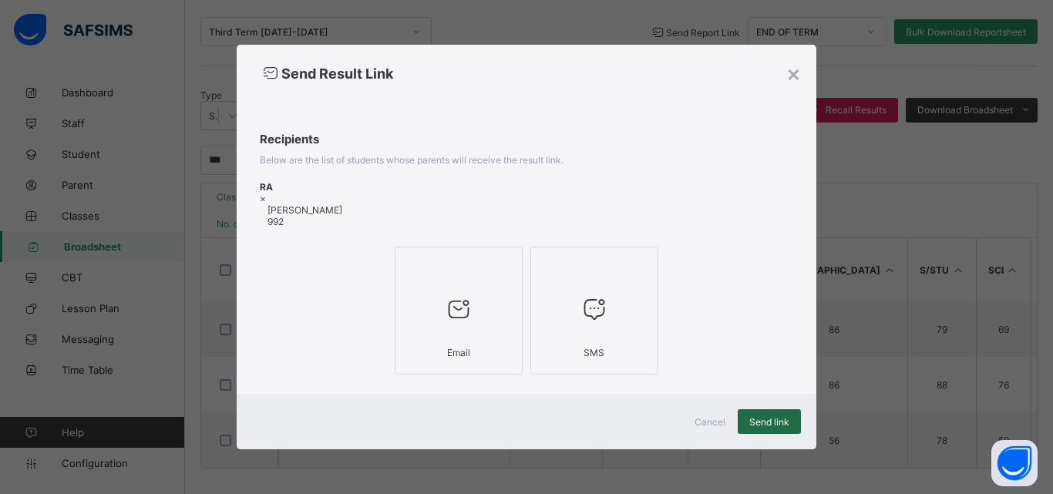
click at [787, 422] on span "Send link" at bounding box center [769, 422] width 40 height 12
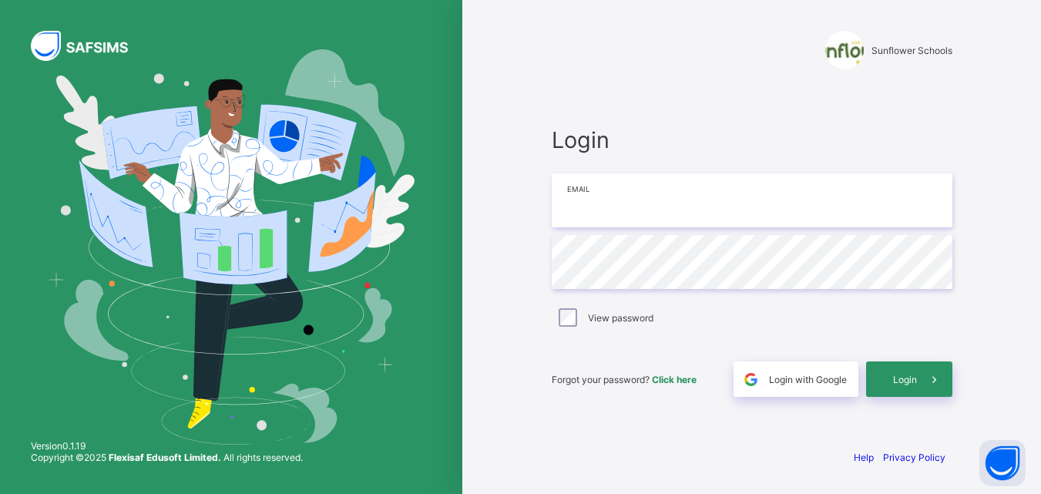
type input "**********"
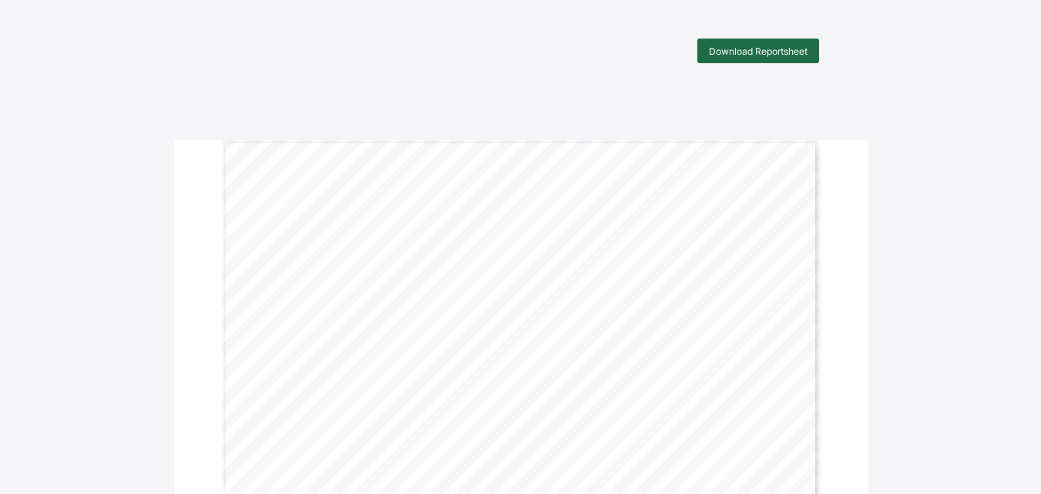
click at [775, 49] on span "Download Reportsheet" at bounding box center [758, 51] width 99 height 12
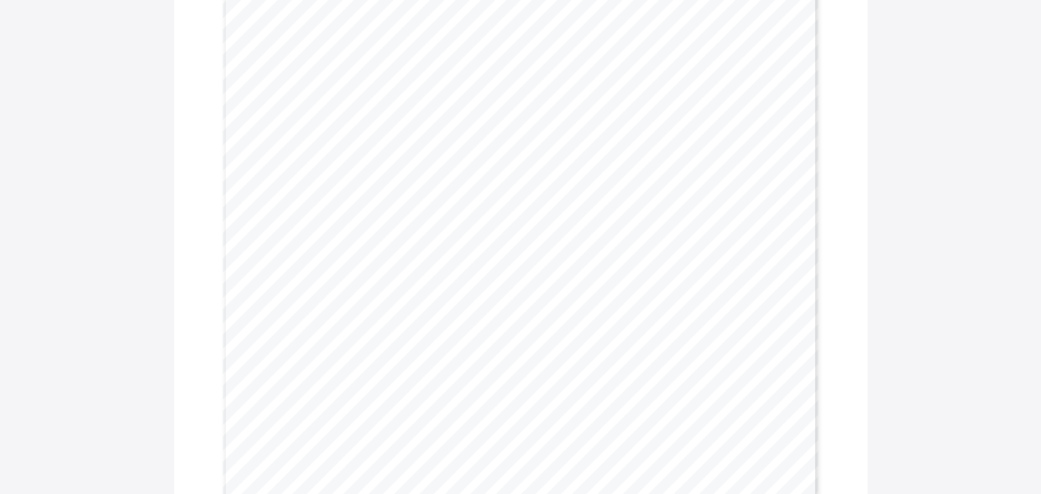
scroll to position [339, 0]
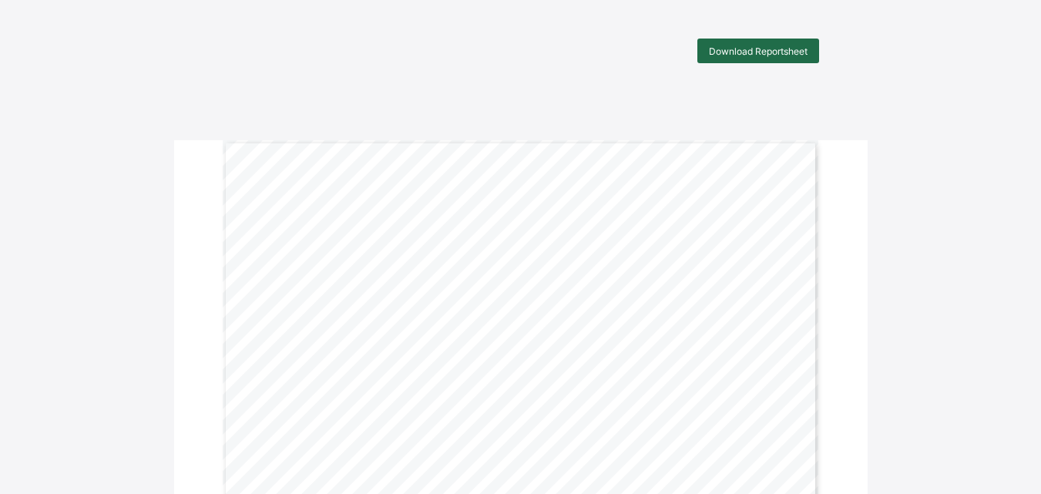
click at [782, 58] on div "Download Reportsheet" at bounding box center [758, 51] width 122 height 25
